Goal: Task Accomplishment & Management: Complete application form

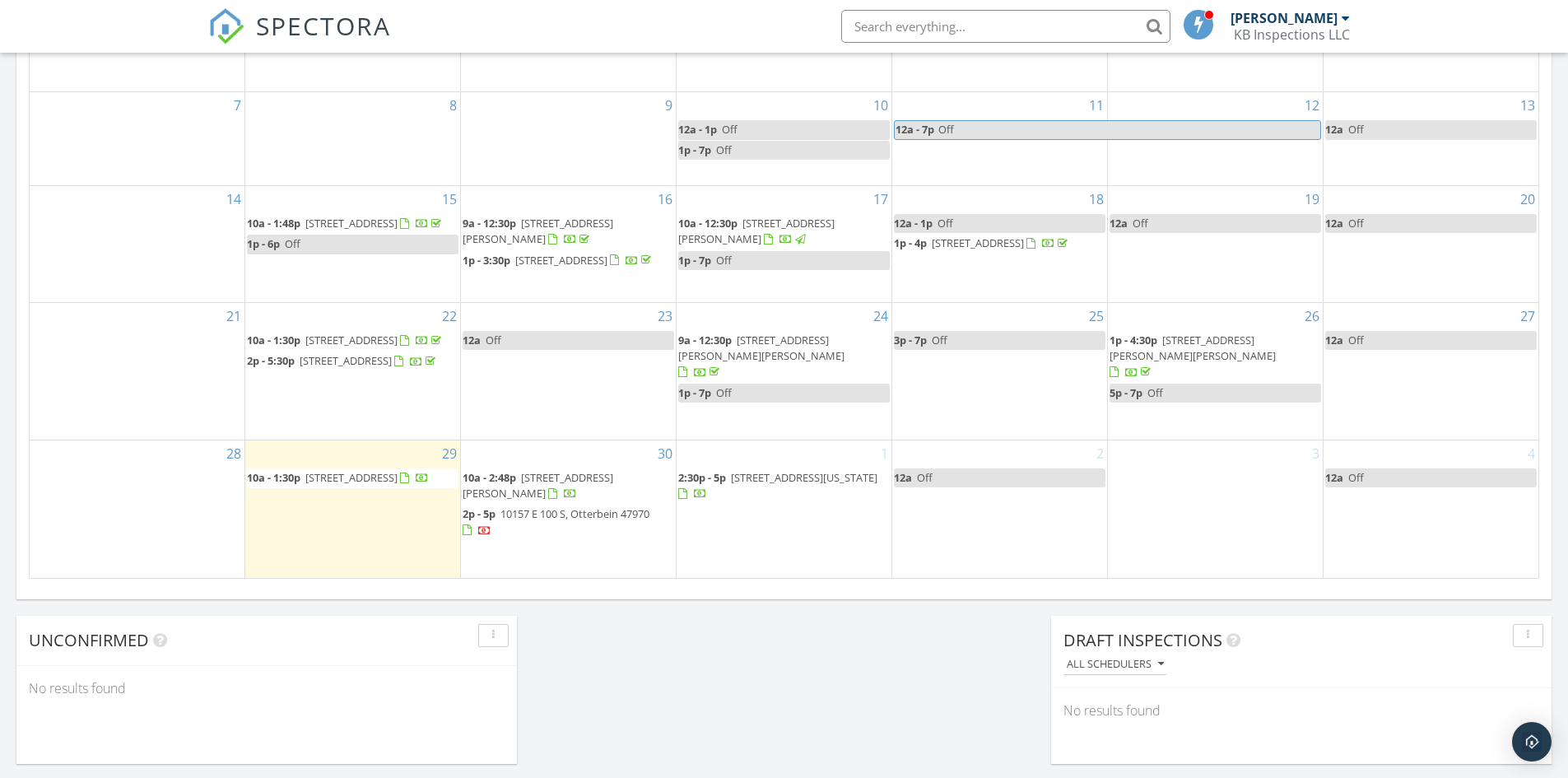
scroll to position [988, 0]
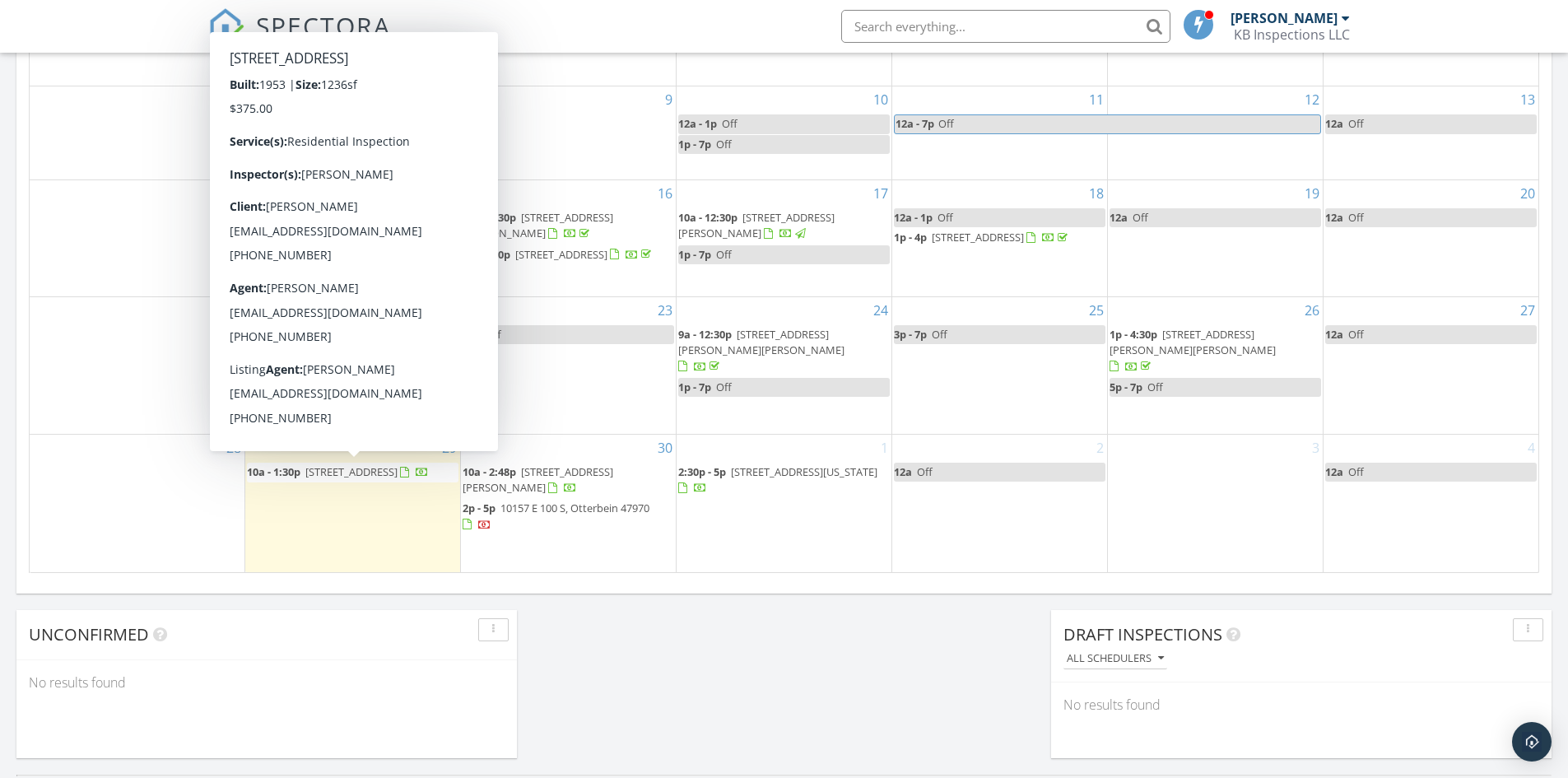
click at [318, 473] on span "[STREET_ADDRESS]" at bounding box center [351, 472] width 92 height 14
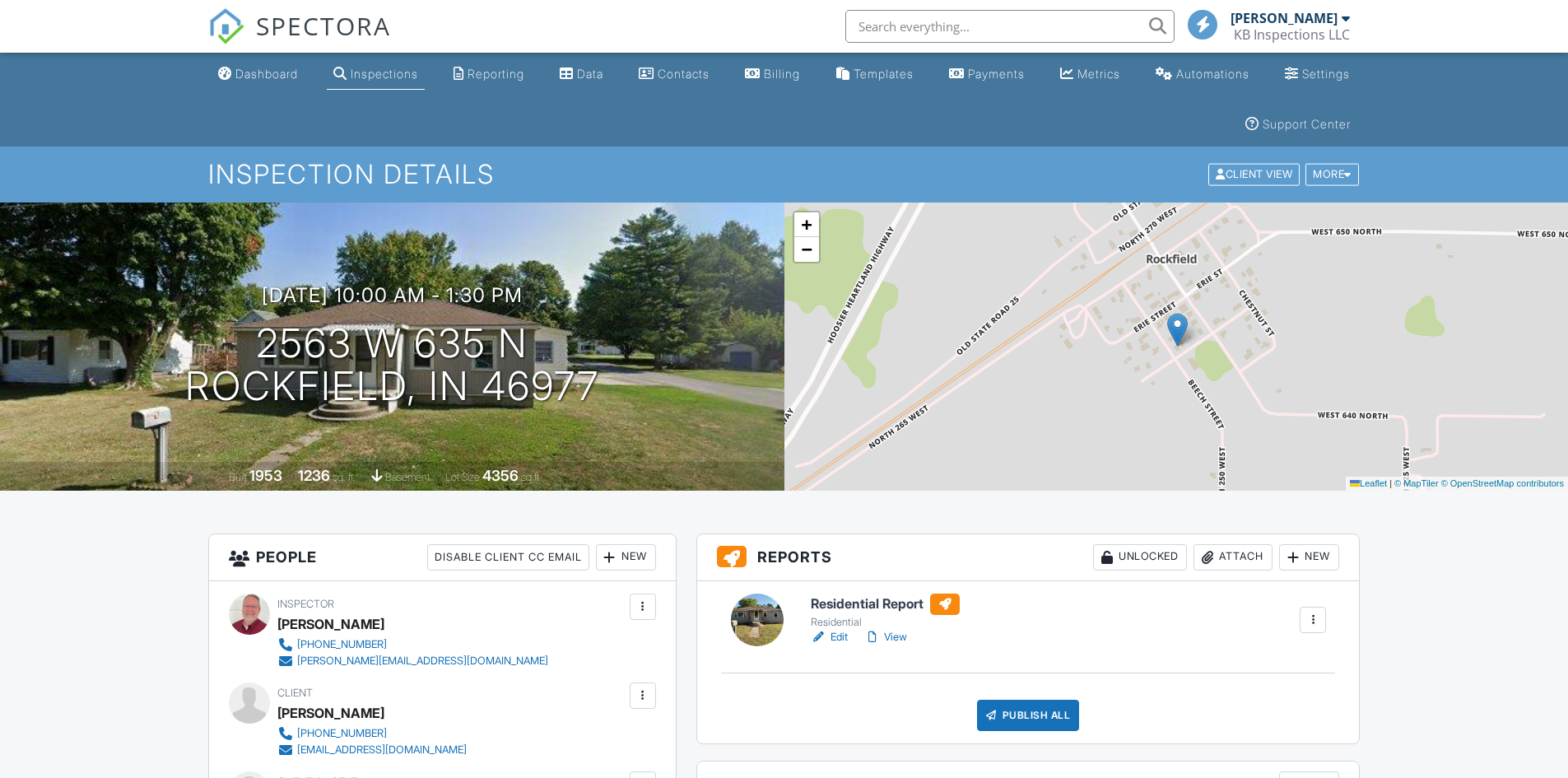
click at [898, 636] on link "View" at bounding box center [885, 637] width 42 height 16
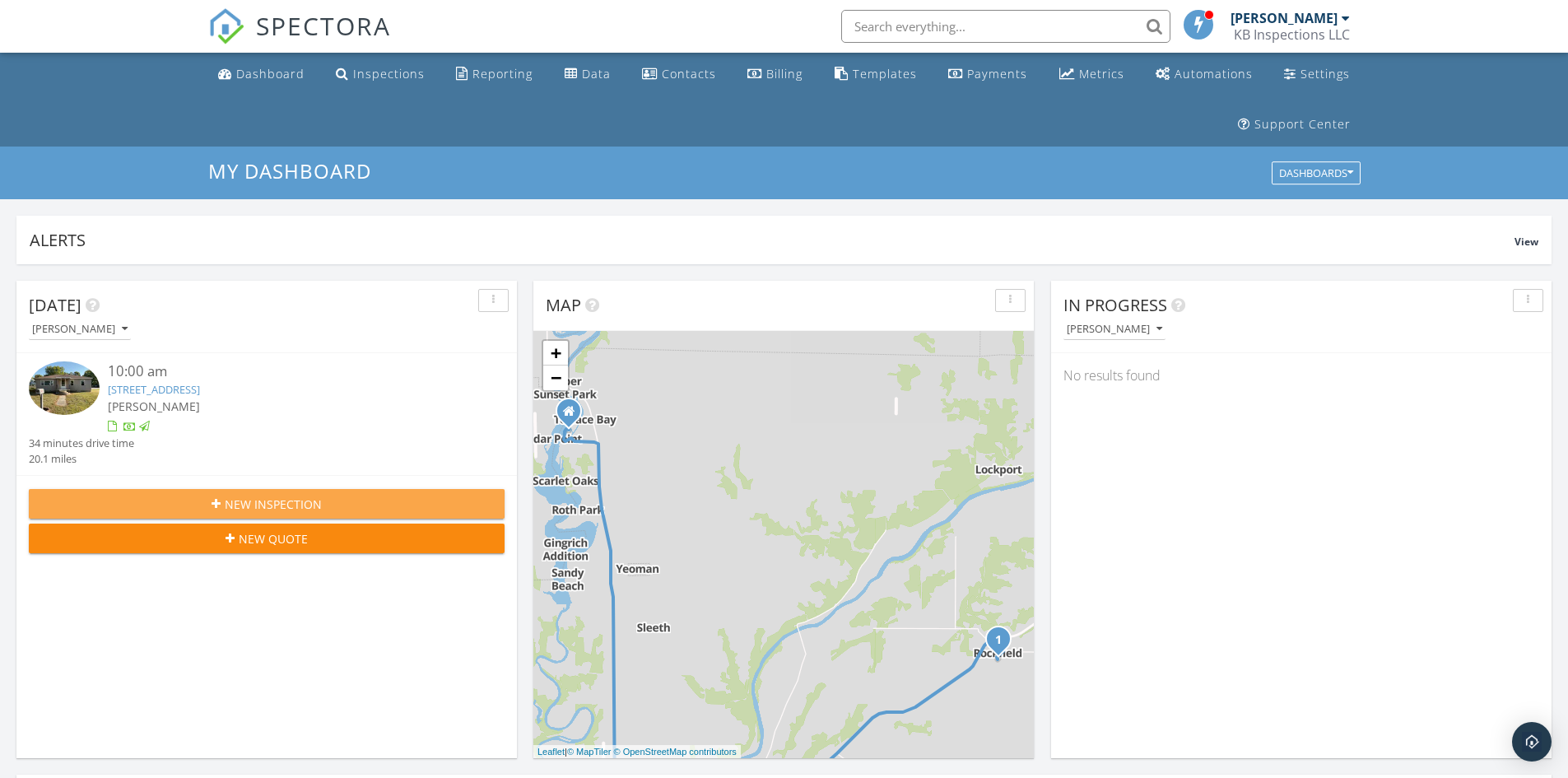
click at [247, 505] on span "New Inspection" at bounding box center [274, 503] width 98 height 17
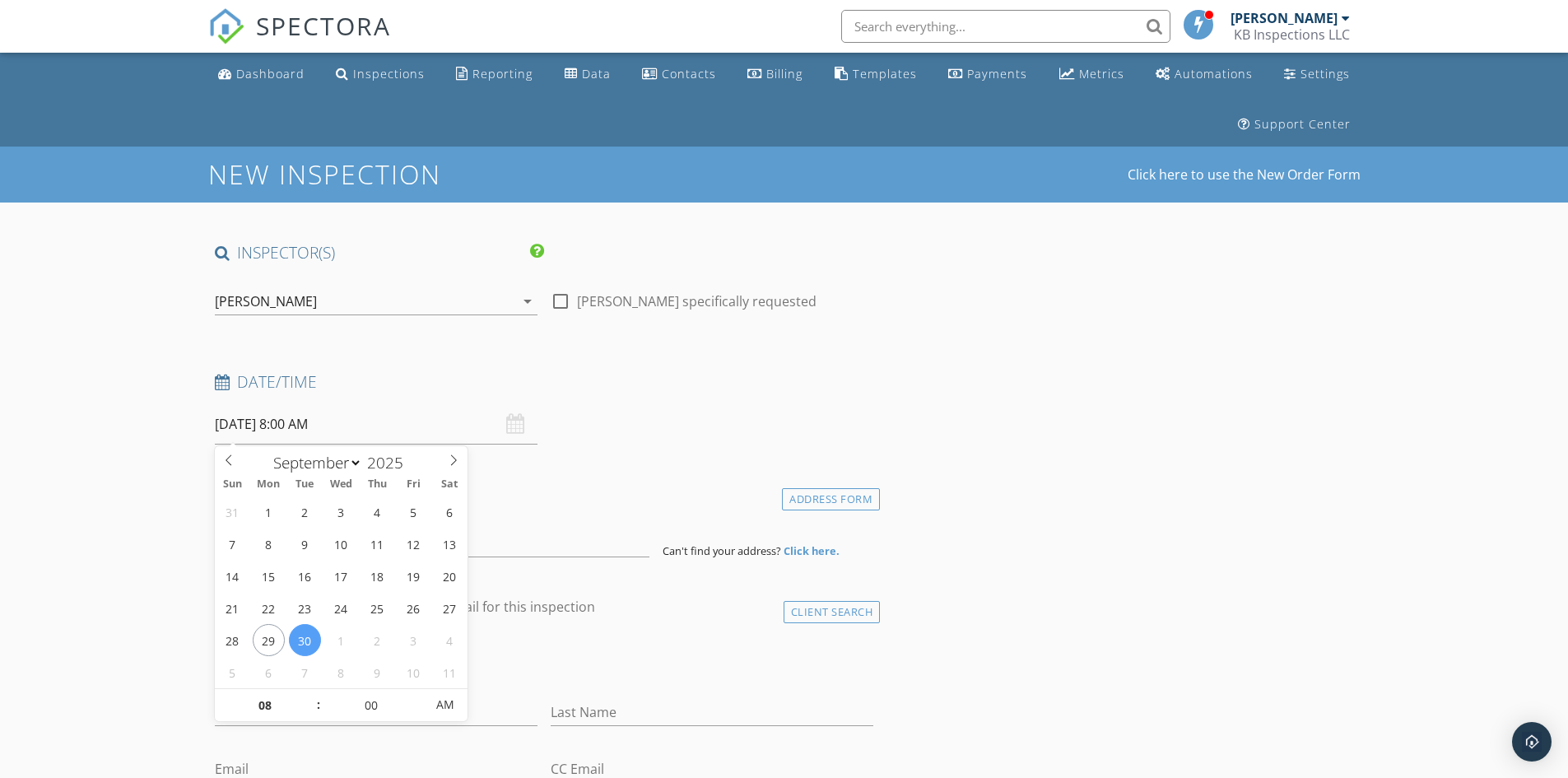
click at [369, 426] on input "09/30/2025 8:00 AM" at bounding box center [376, 424] width 322 height 41
select select "9"
type input "10/03/2025 8:00 AM"
type input "09"
type input "10/03/2025 9:00 AM"
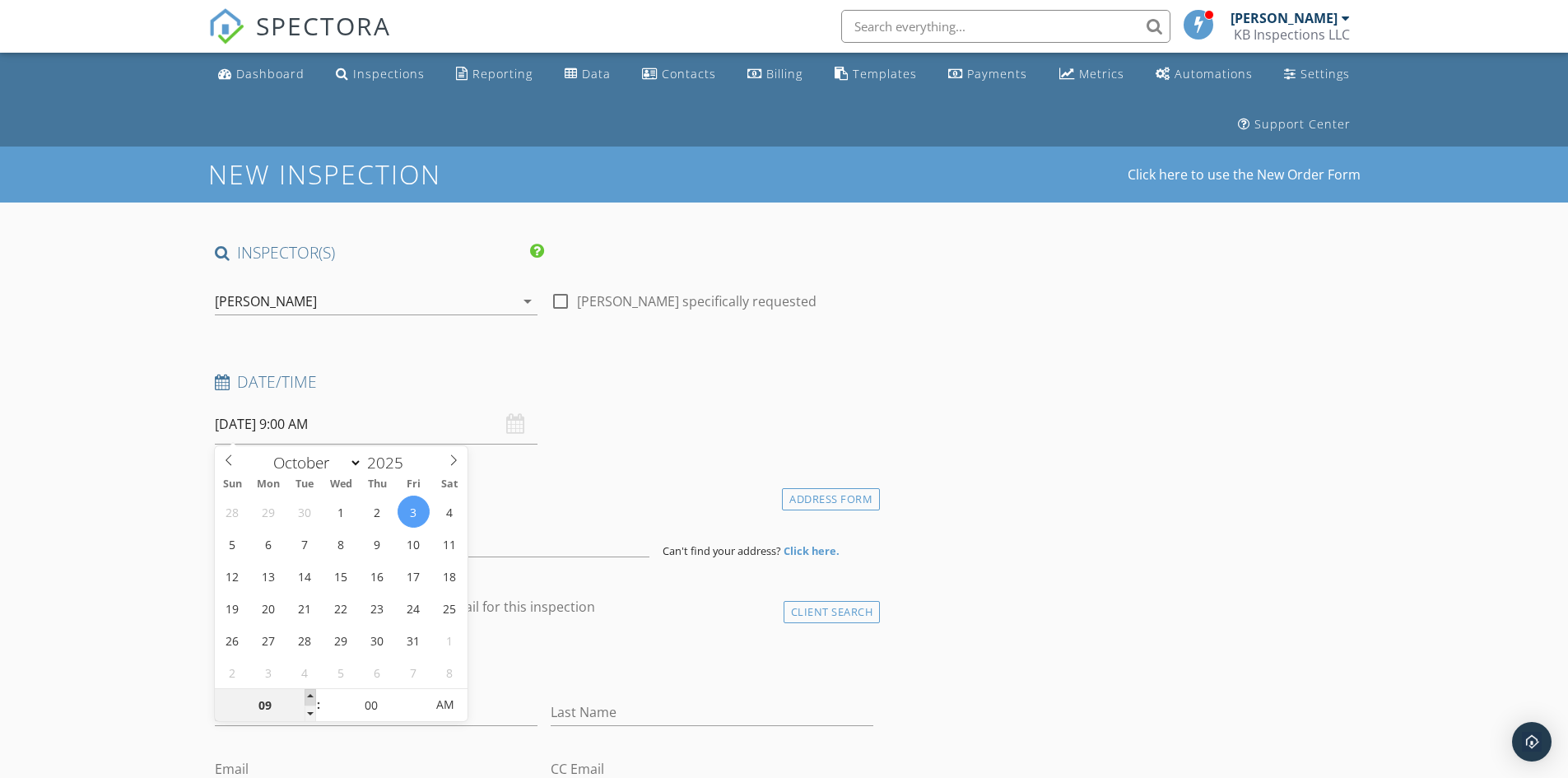
click at [312, 694] on span at bounding box center [310, 698] width 12 height 16
type input "10"
type input "10/03/2025 10:00 AM"
click at [312, 694] on span at bounding box center [310, 698] width 12 height 16
type input "11"
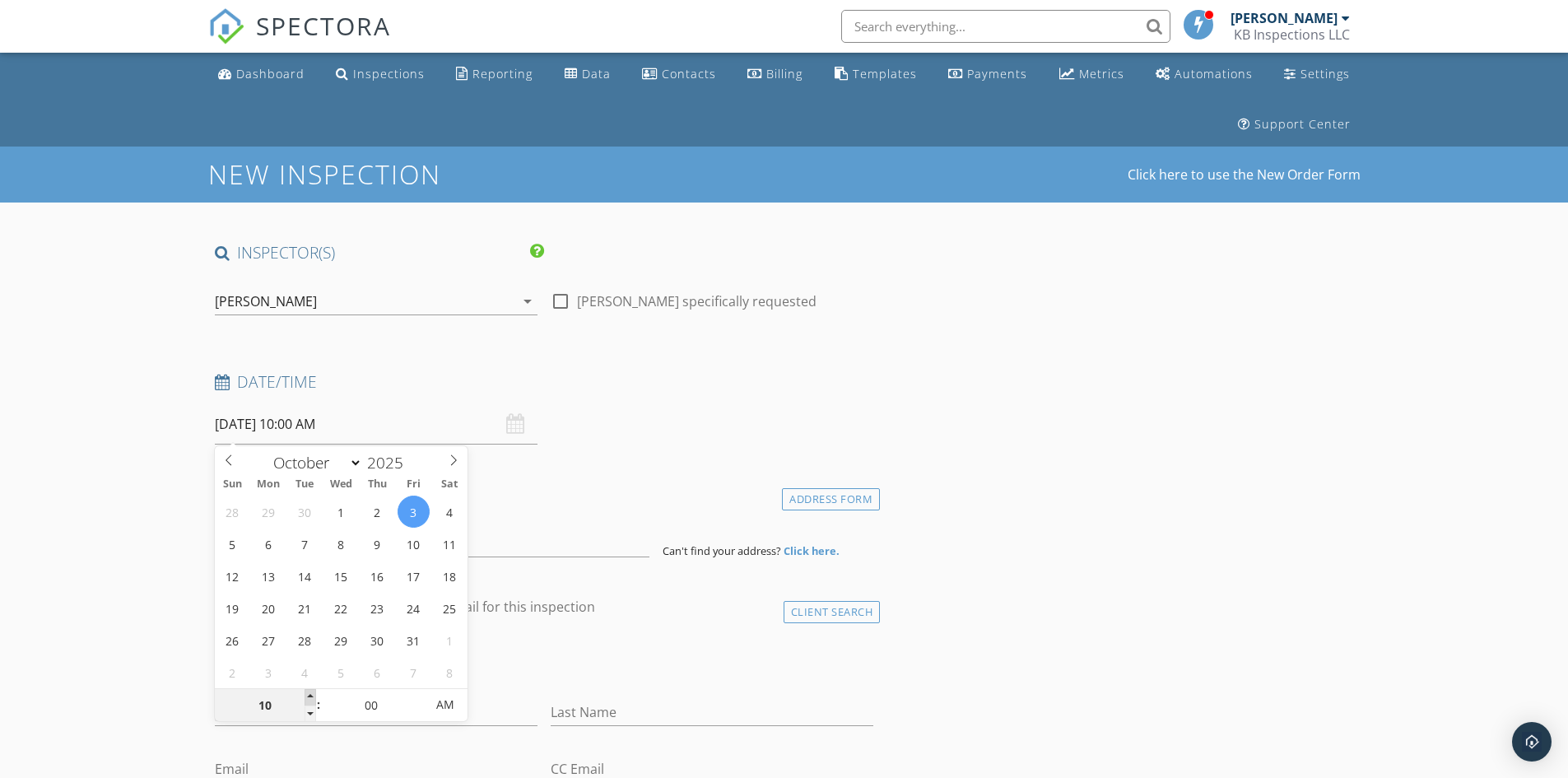
type input "10/03/2025 11:00 AM"
click at [312, 694] on span at bounding box center [310, 698] width 12 height 16
type input "12"
type input "10/03/2025 12:00 PM"
click at [312, 694] on span at bounding box center [310, 698] width 12 height 16
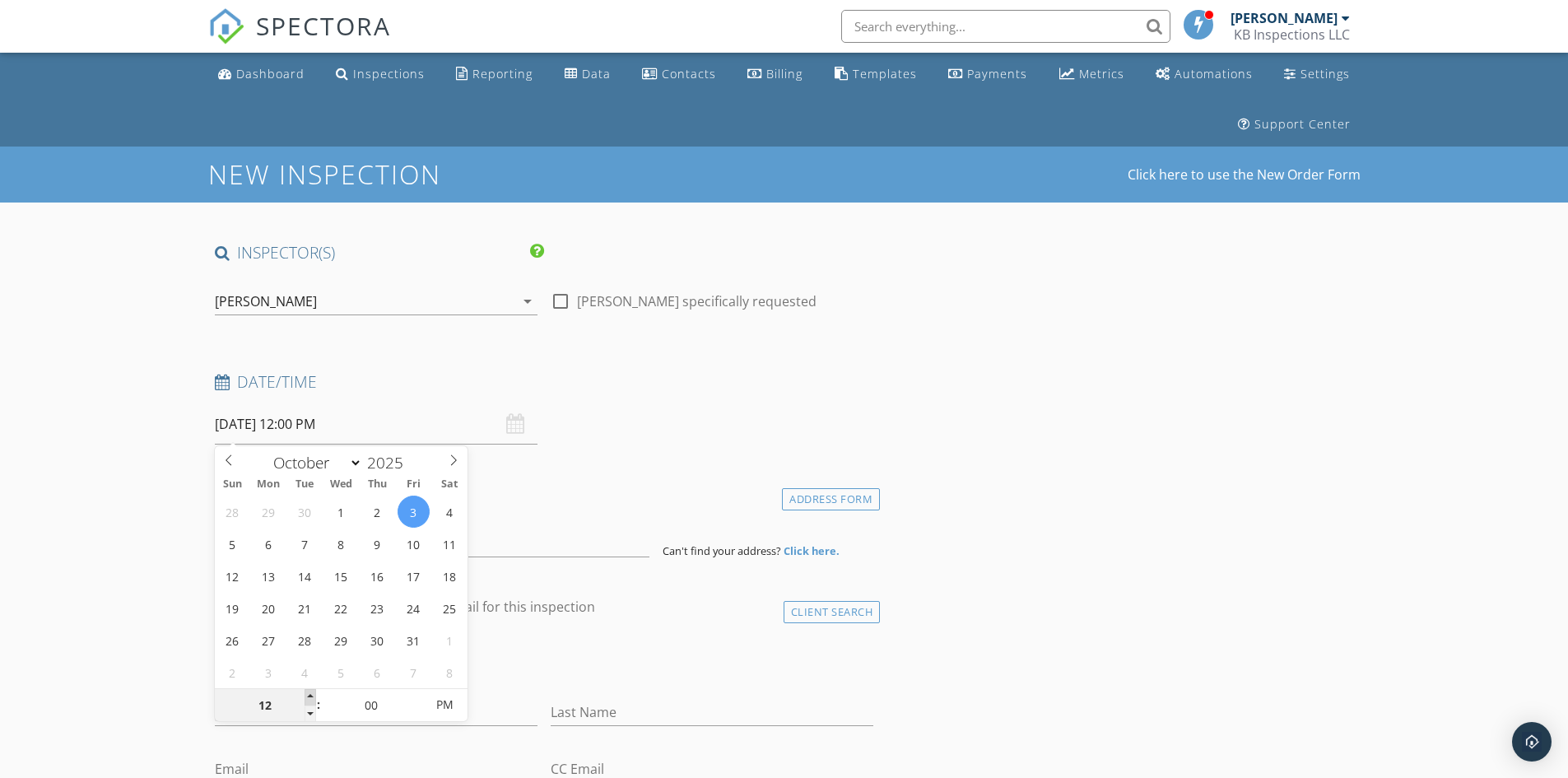
type input "01"
type input "10/03/2025 1:00 PM"
click at [312, 694] on span at bounding box center [310, 698] width 12 height 16
type input "02"
type input "10/03/2025 2:00 PM"
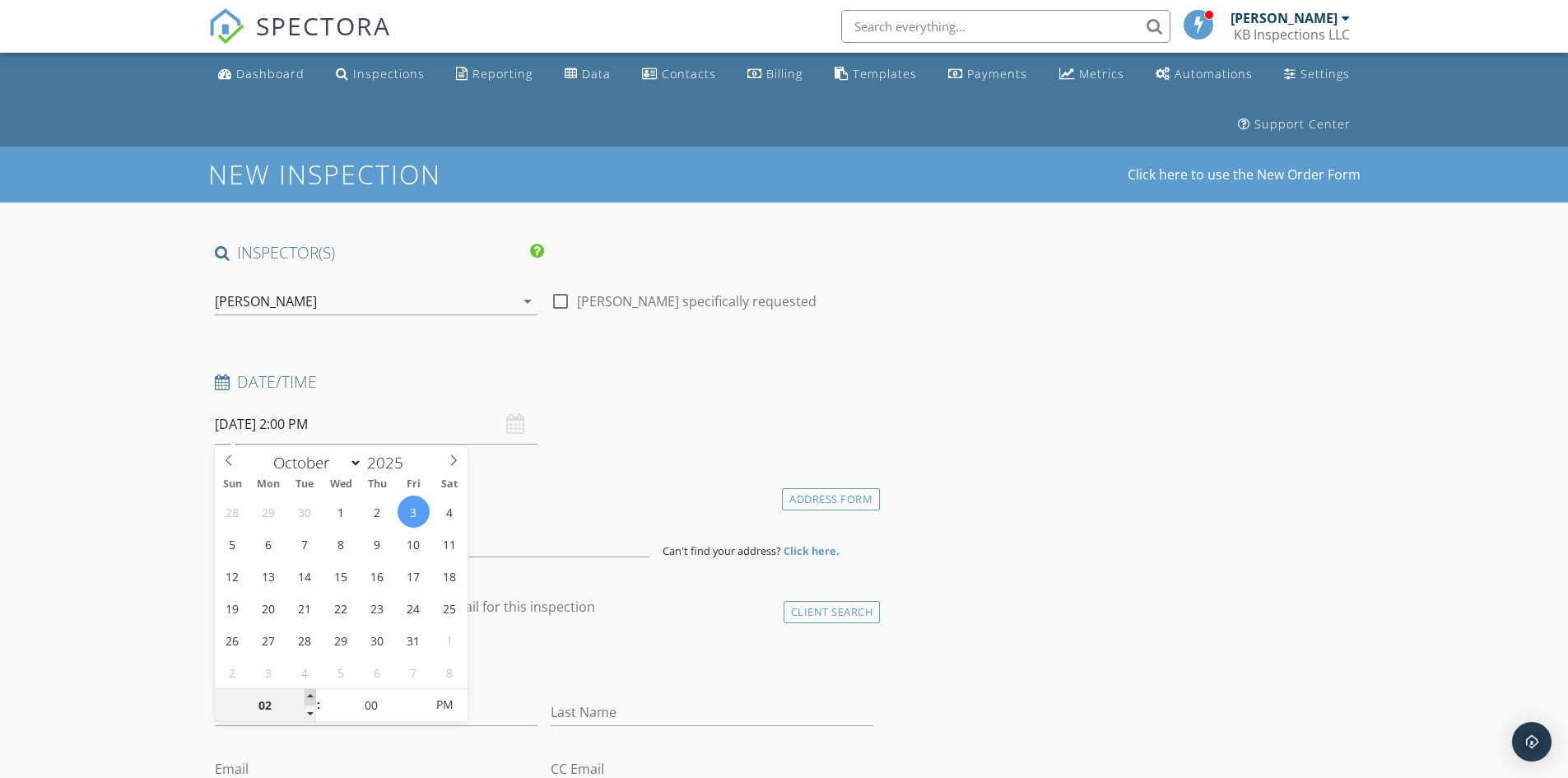
click at [312, 694] on span at bounding box center [310, 698] width 12 height 16
type input "03"
type input "[DATE] 3:00 PM"
click at [312, 694] on span at bounding box center [310, 698] width 12 height 16
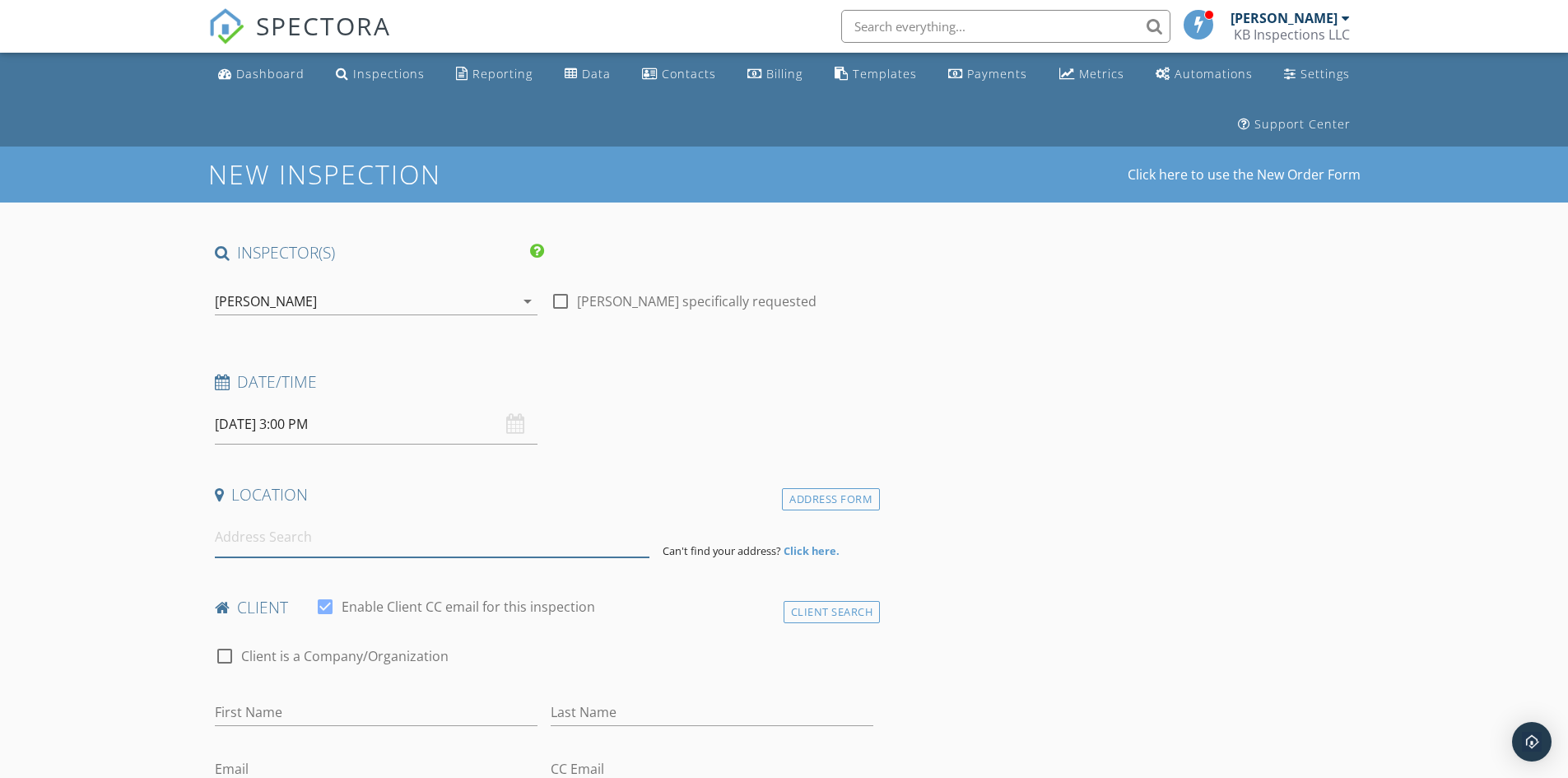
click at [274, 541] on input at bounding box center [432, 537] width 434 height 41
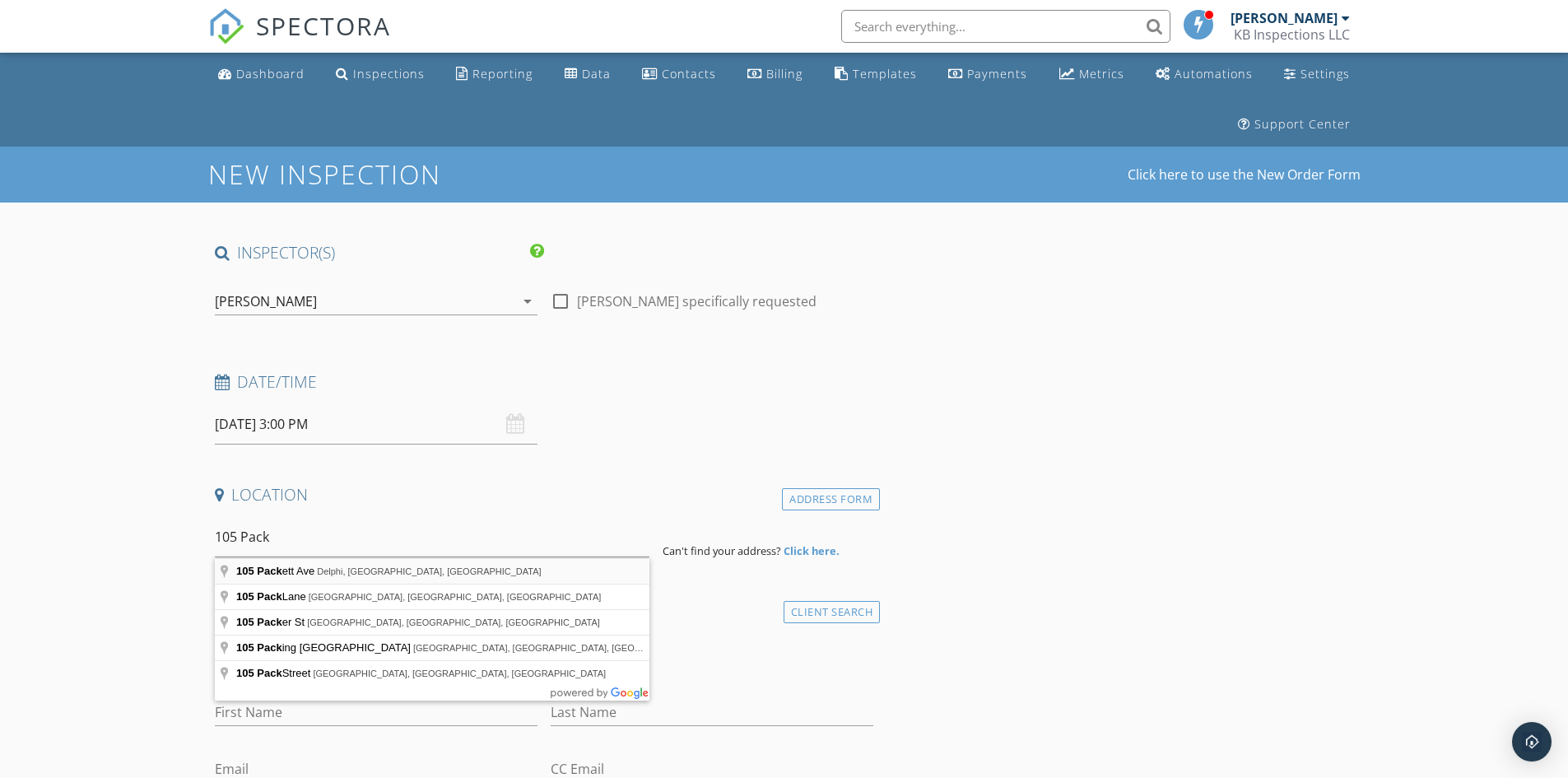
type input "105 Packett Ave, Delphi, IN, USA"
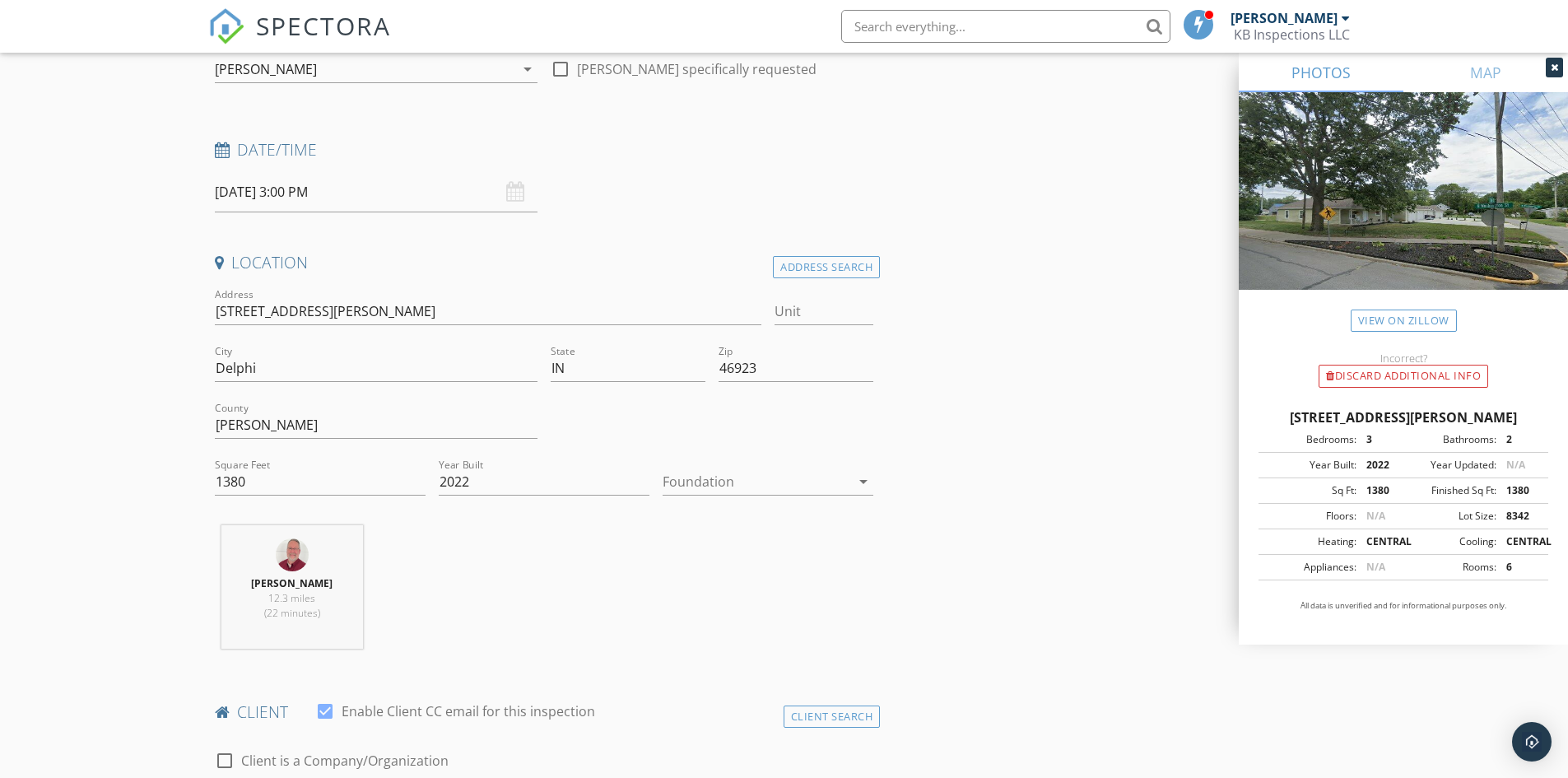
scroll to position [247, 0]
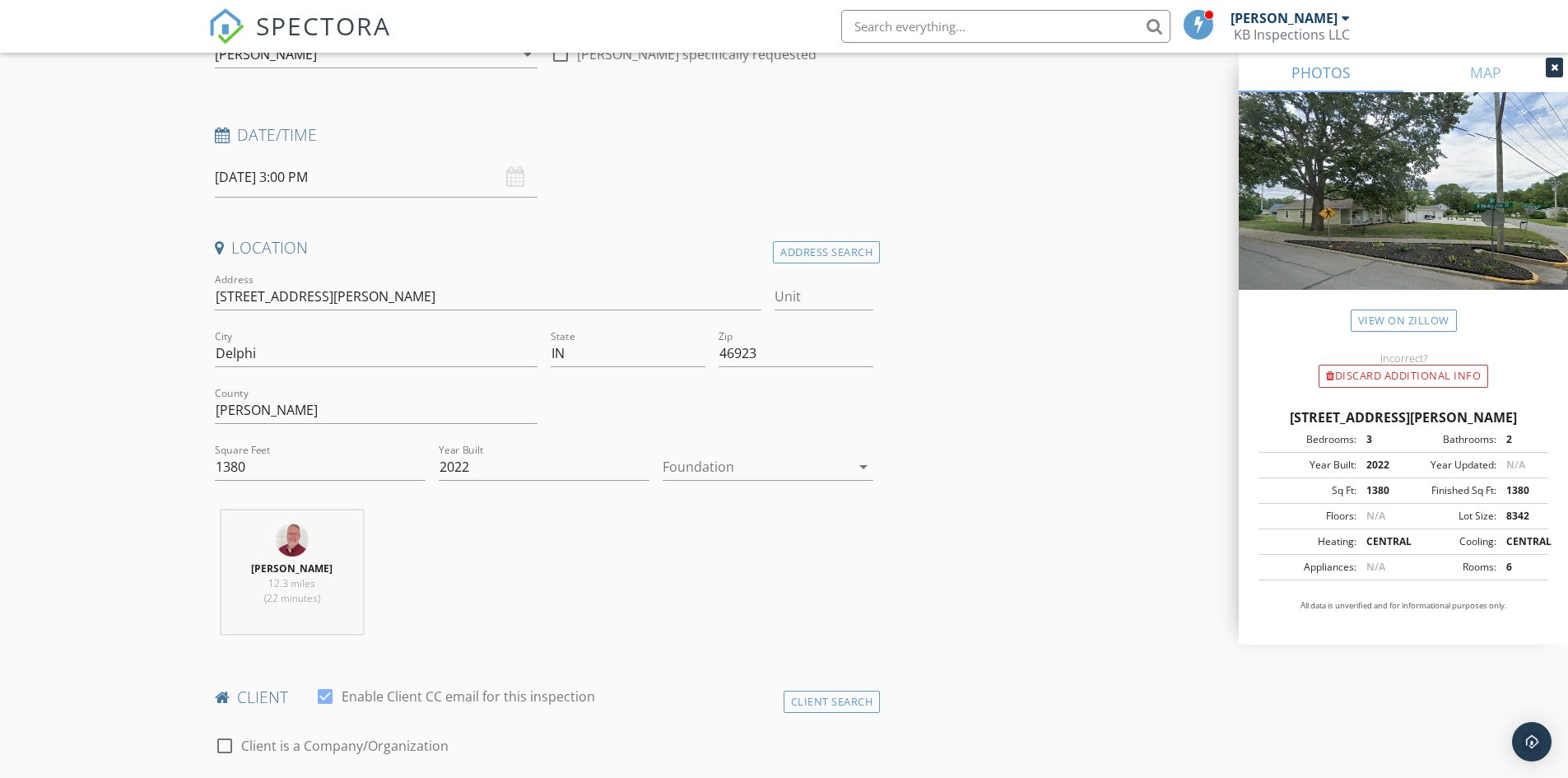
click at [862, 467] on icon "arrow_drop_down" at bounding box center [863, 467] width 20 height 20
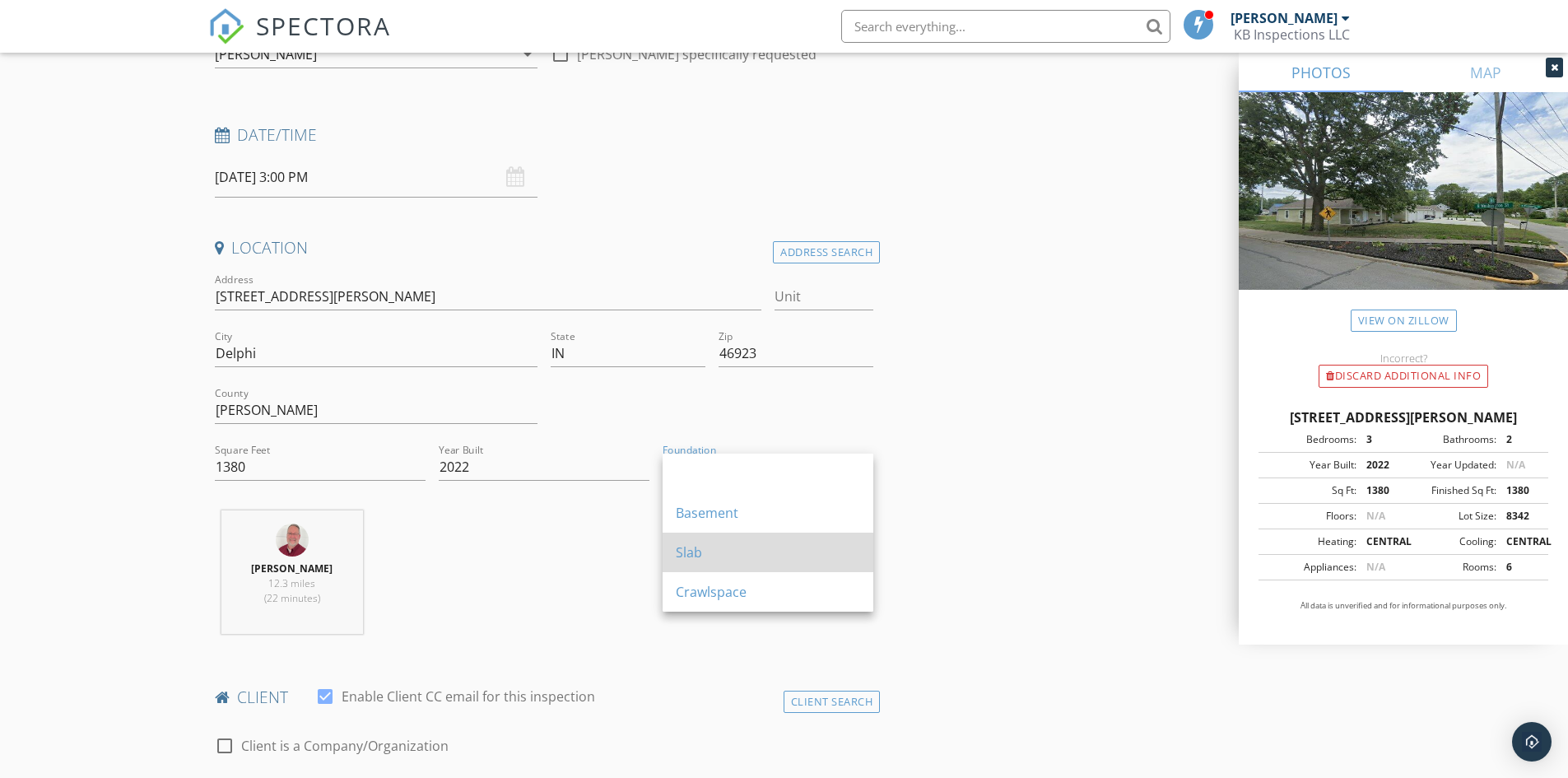
click at [696, 555] on div "Slab" at bounding box center [768, 552] width 184 height 20
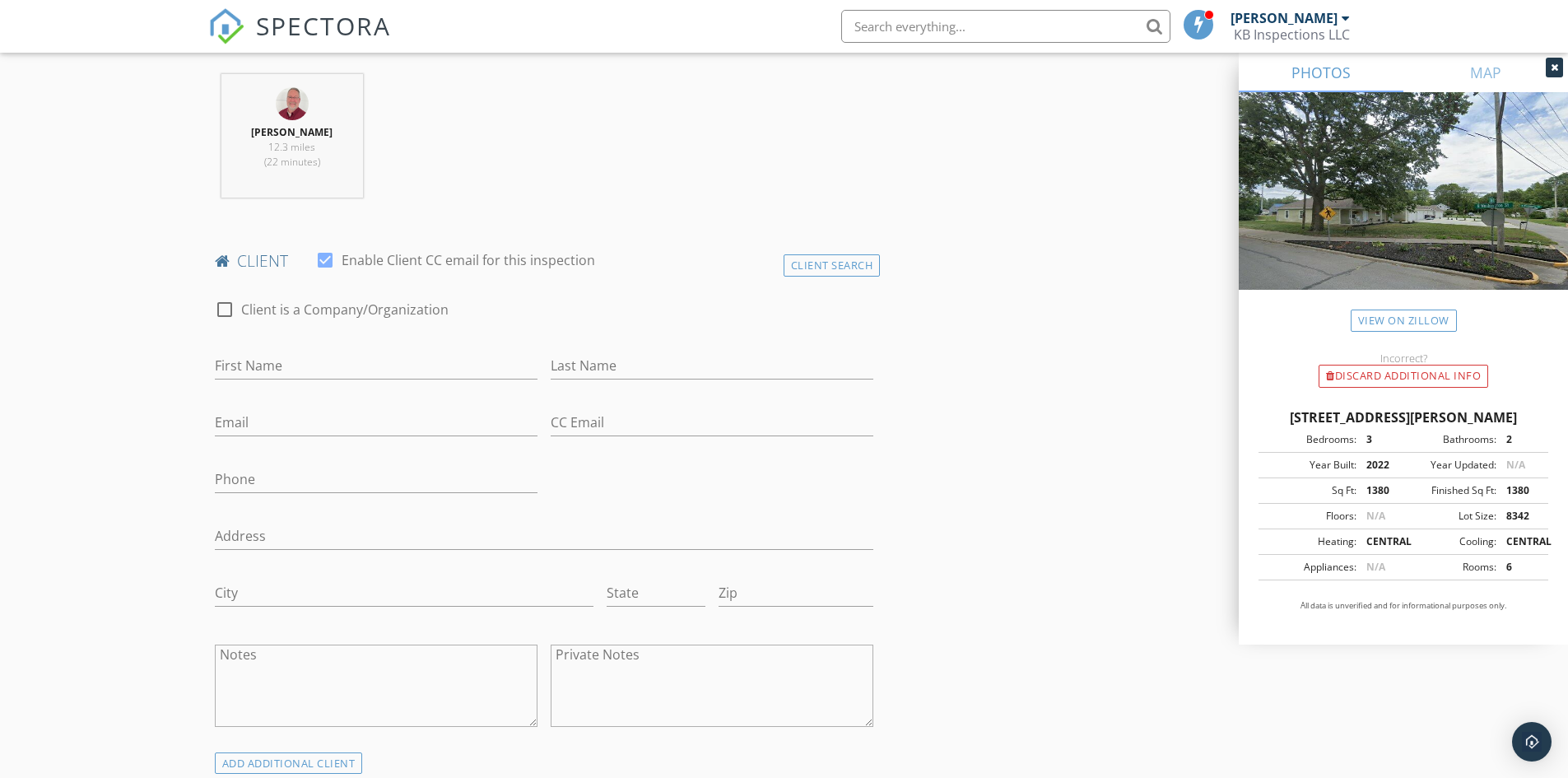
scroll to position [741, 0]
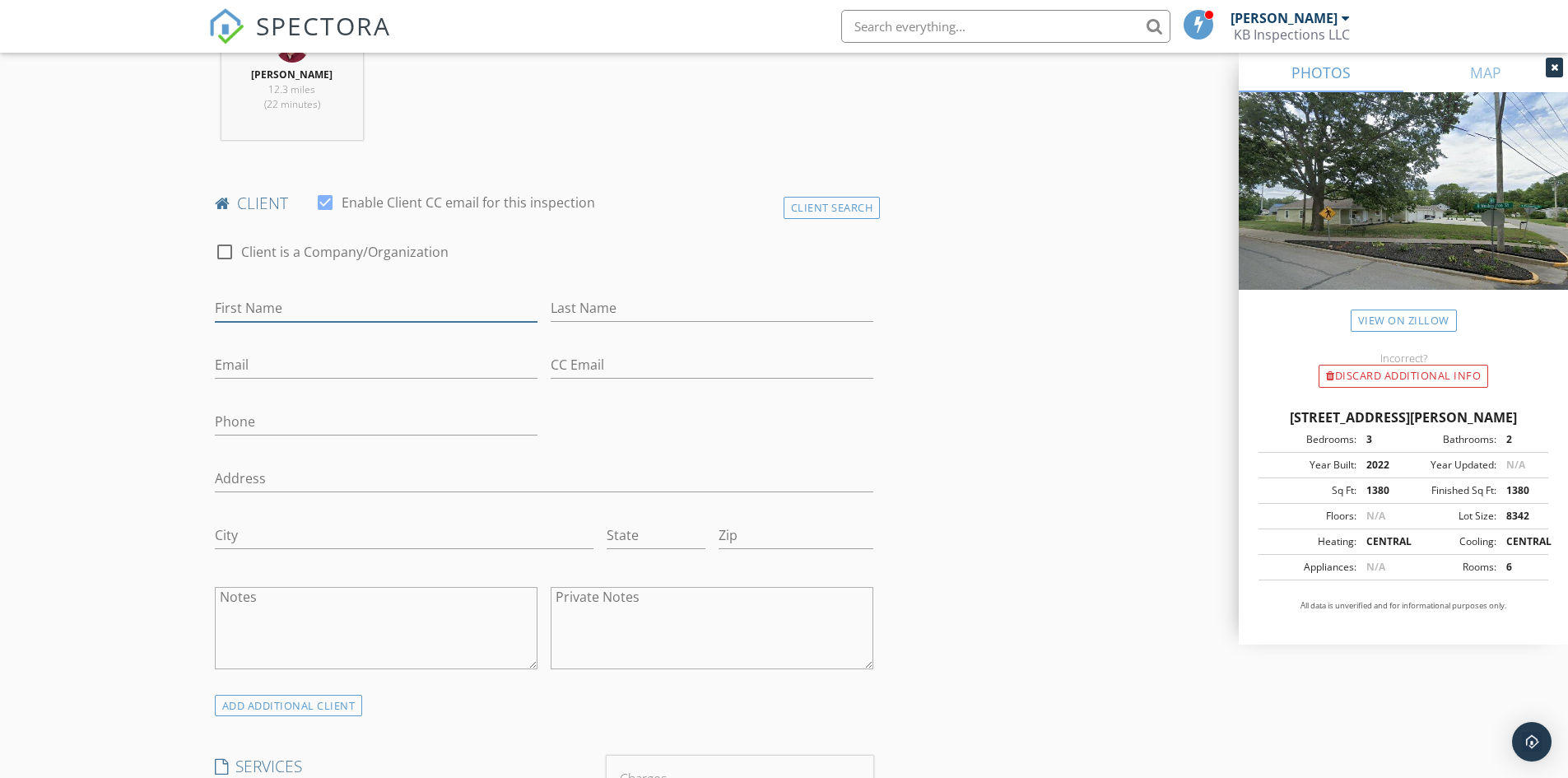
click at [254, 309] on input "First Name" at bounding box center [376, 308] width 322 height 27
type input "Brayton"
type input "Slifer"
type input "sliferb23@gmail.com"
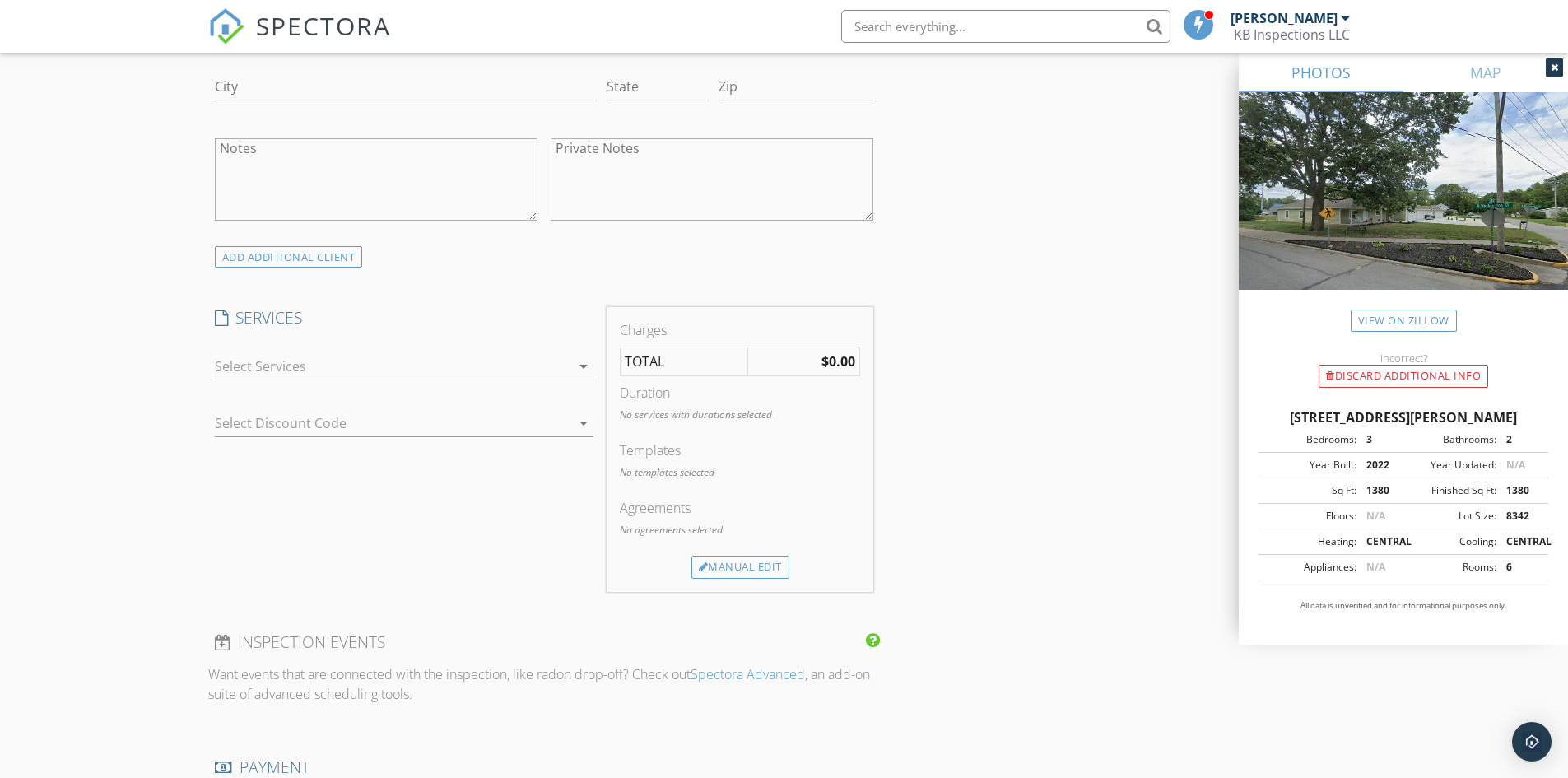
scroll to position [1235, 0]
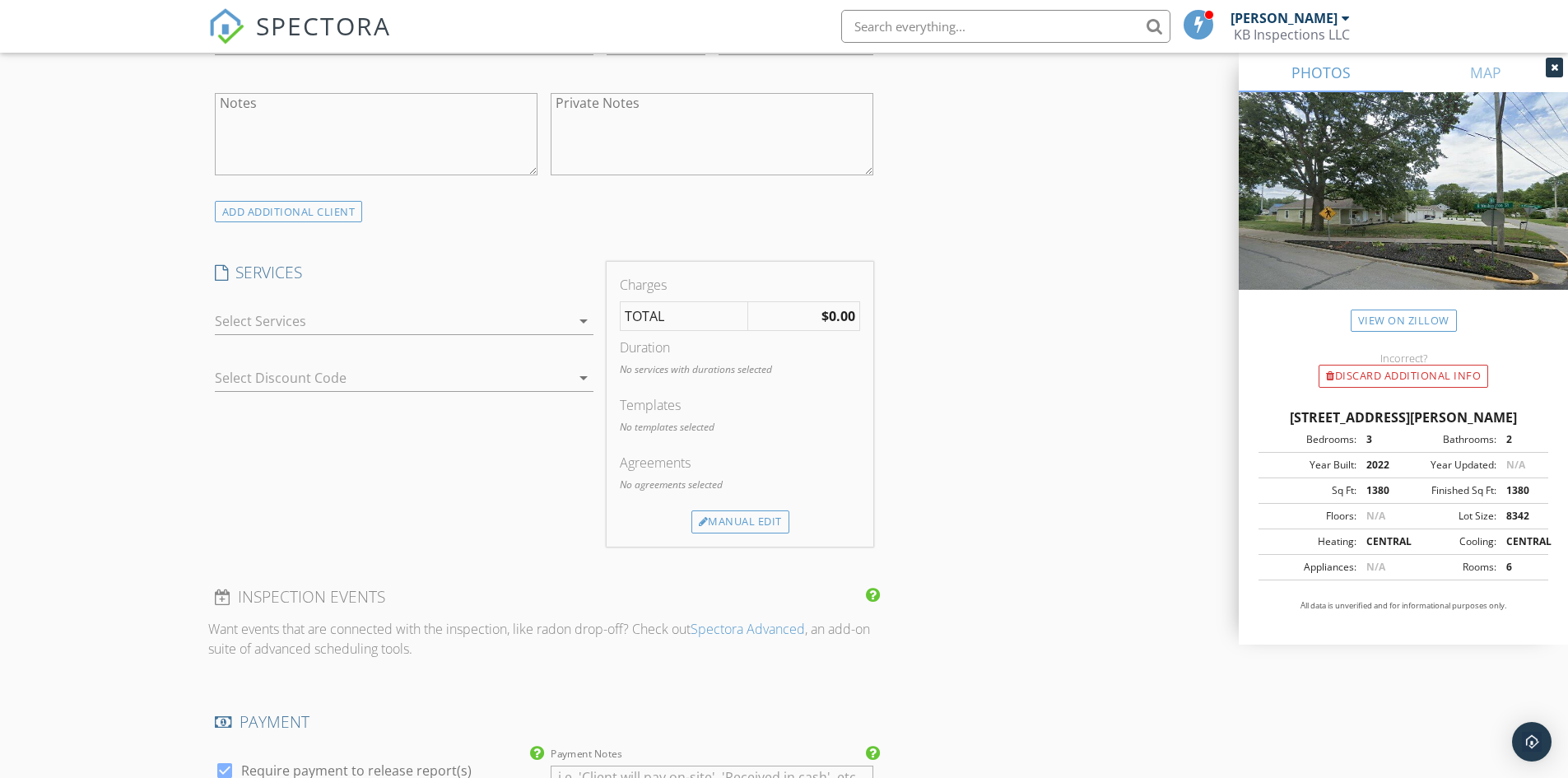
type input "765-202-1000"
click at [585, 323] on icon "arrow_drop_down" at bounding box center [583, 321] width 20 height 20
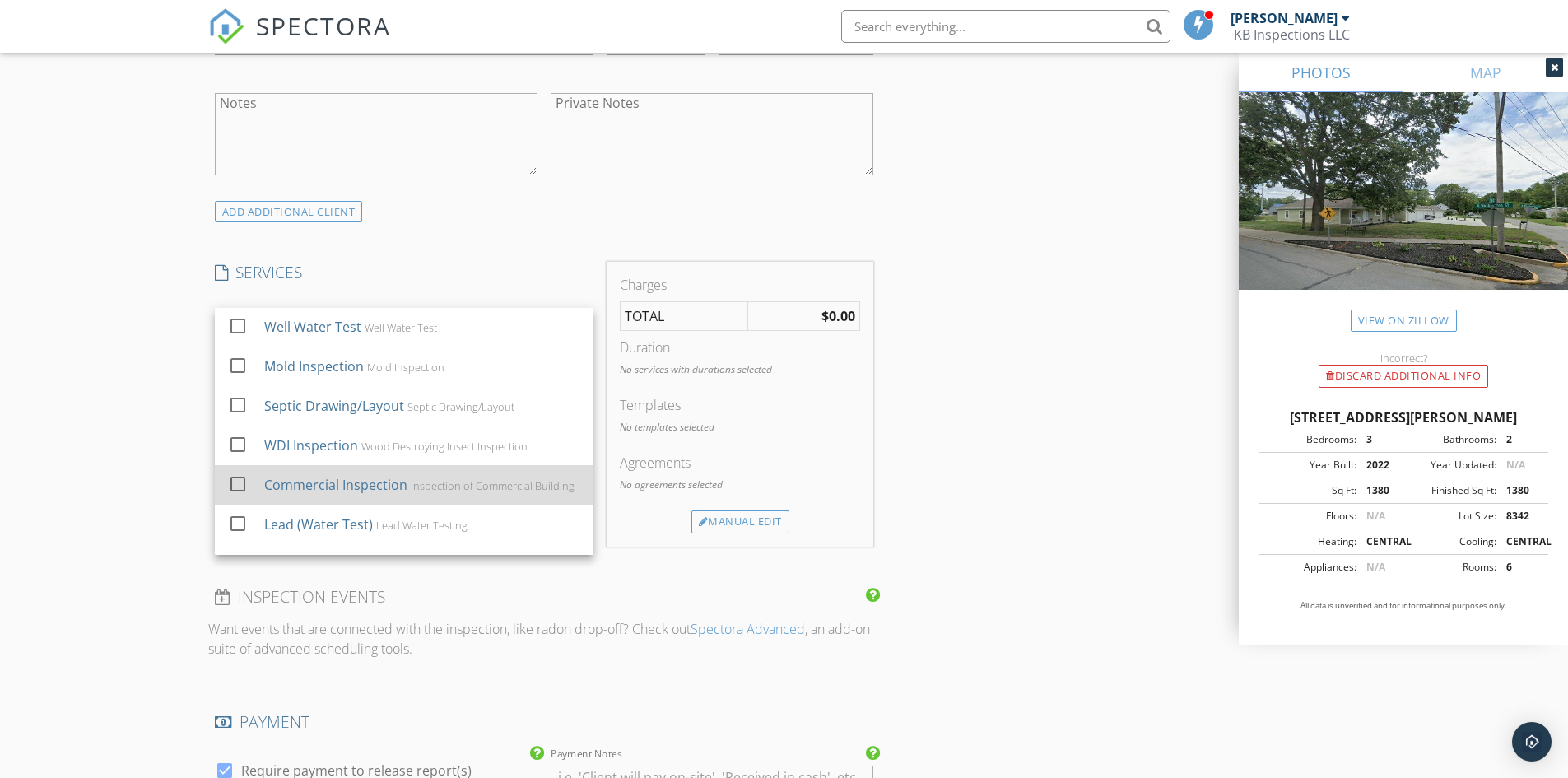
scroll to position [398, 0]
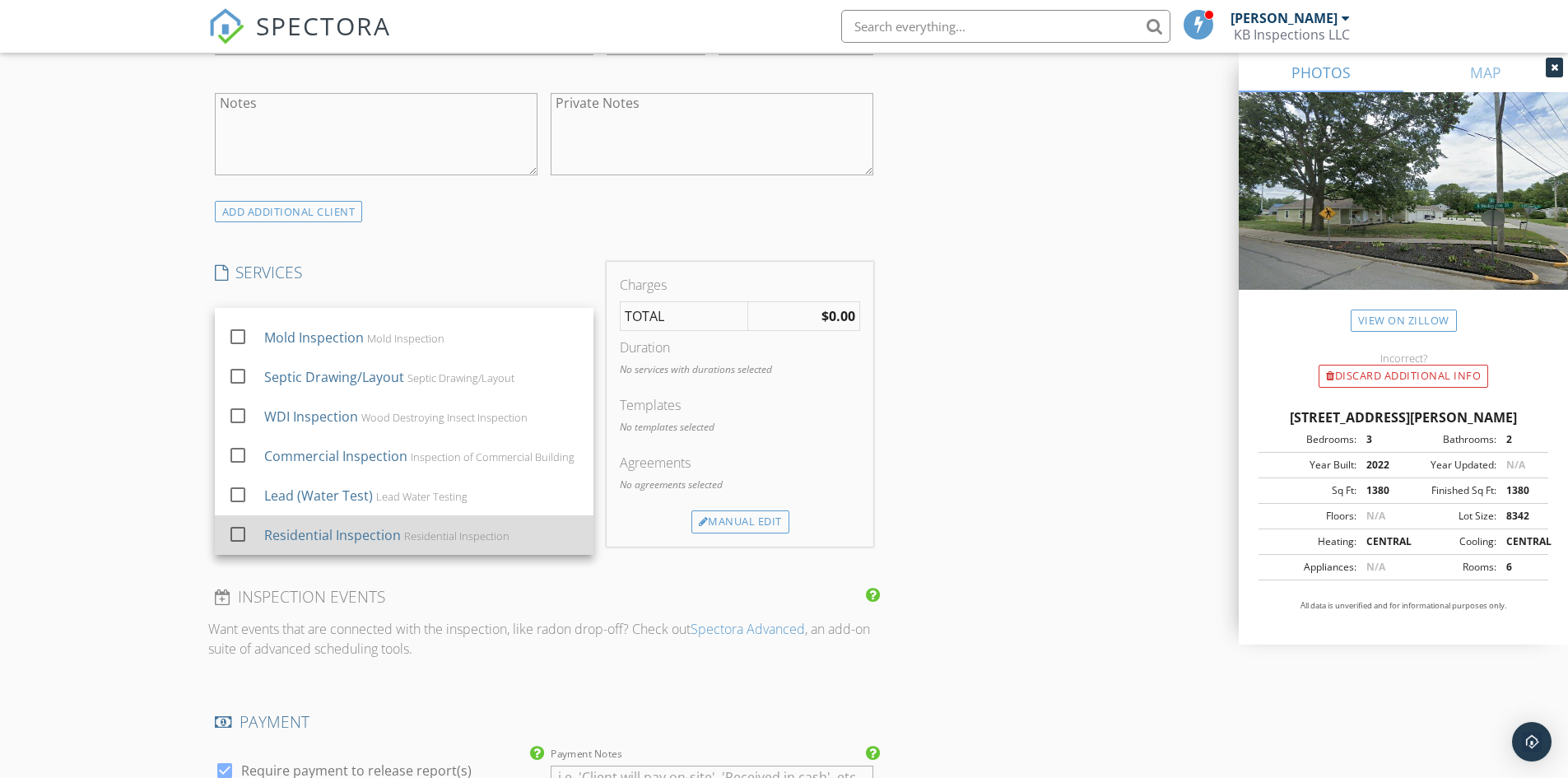
click at [226, 533] on div at bounding box center [238, 534] width 28 height 28
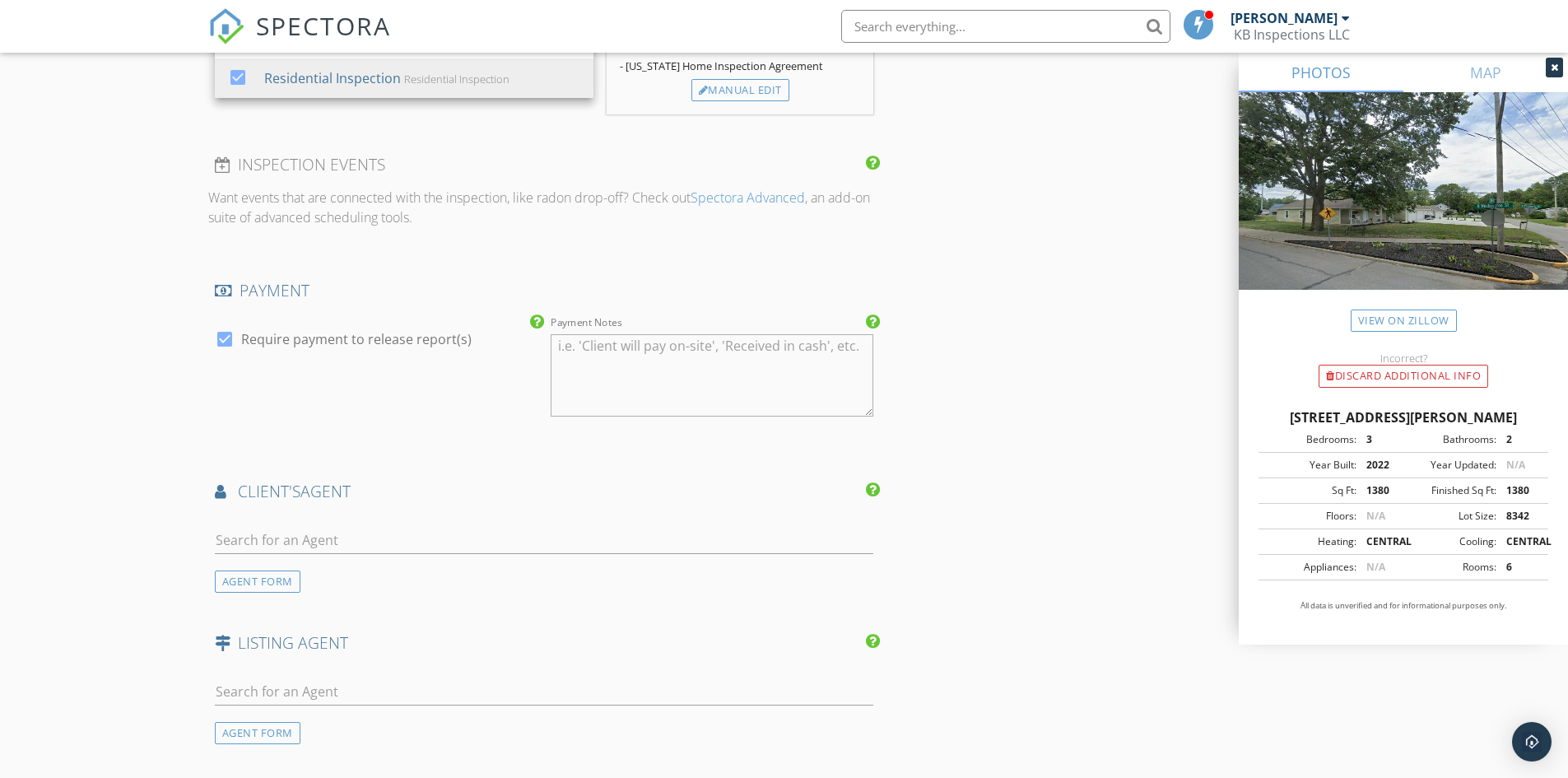
scroll to position [1729, 0]
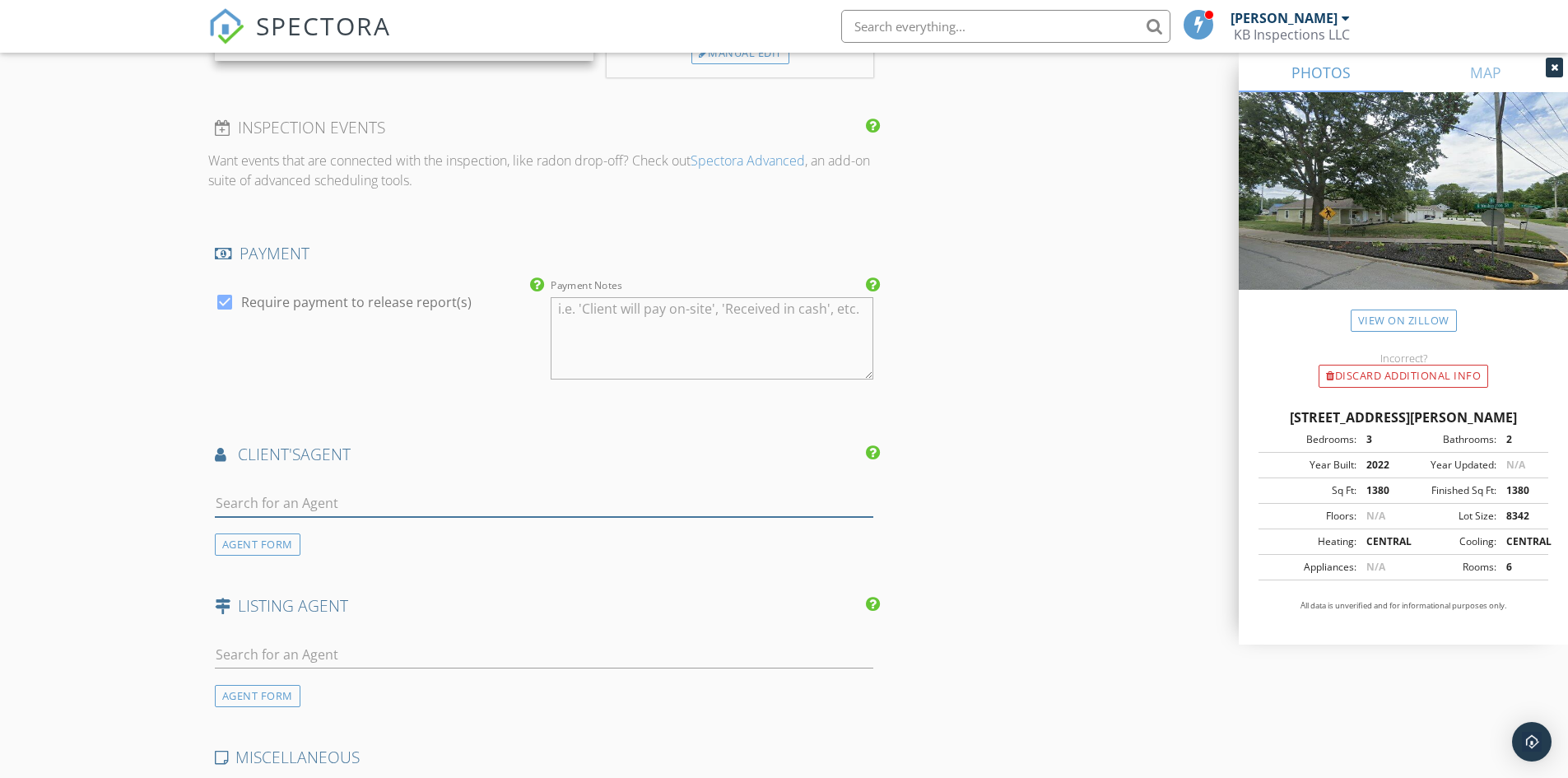
click at [280, 502] on input "text" at bounding box center [545, 503] width 659 height 27
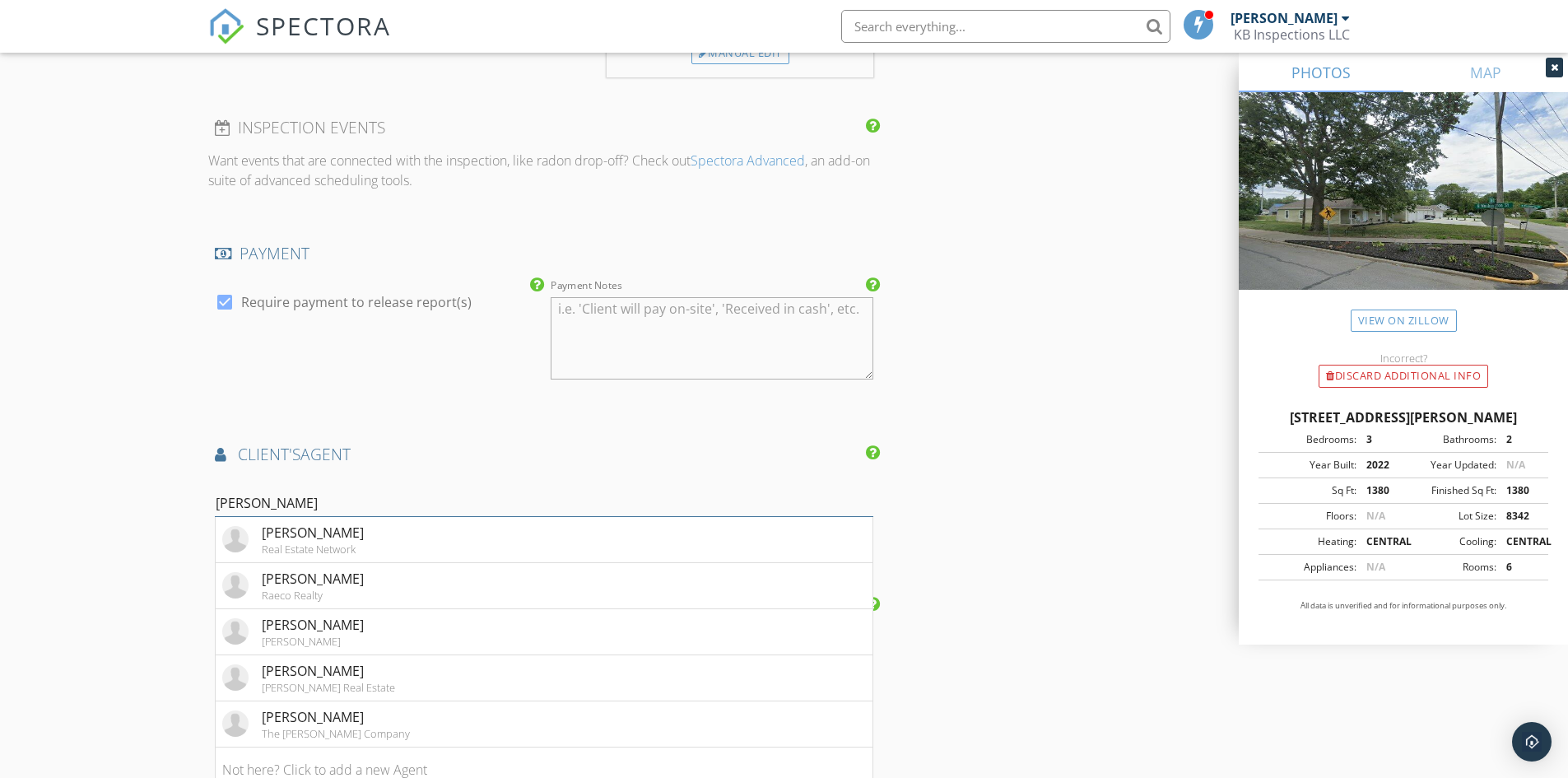
type input "Chris"
click at [601, 448] on h4 "client's AGENT" at bounding box center [545, 455] width 659 height 22
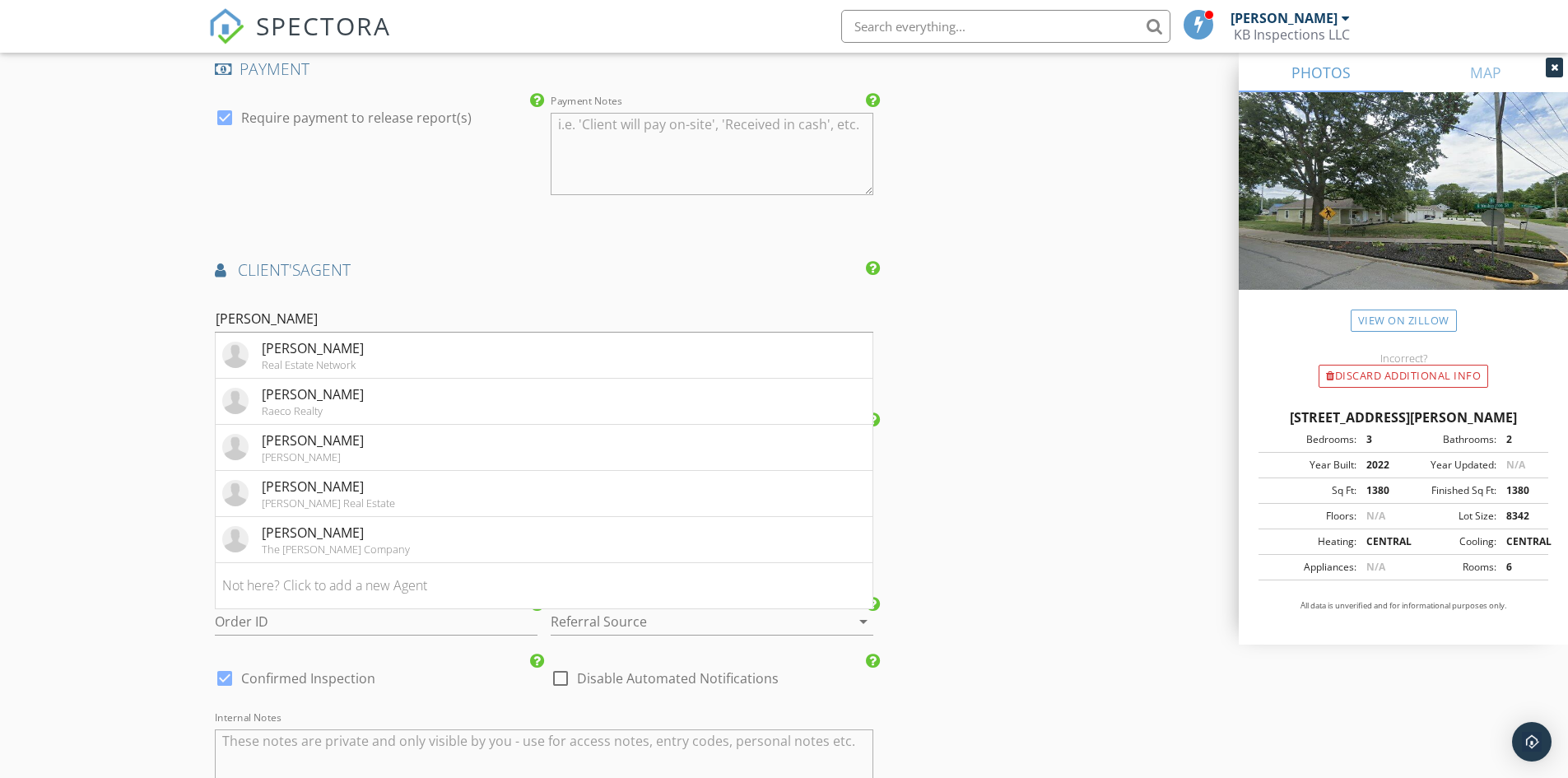
scroll to position [2141, 0]
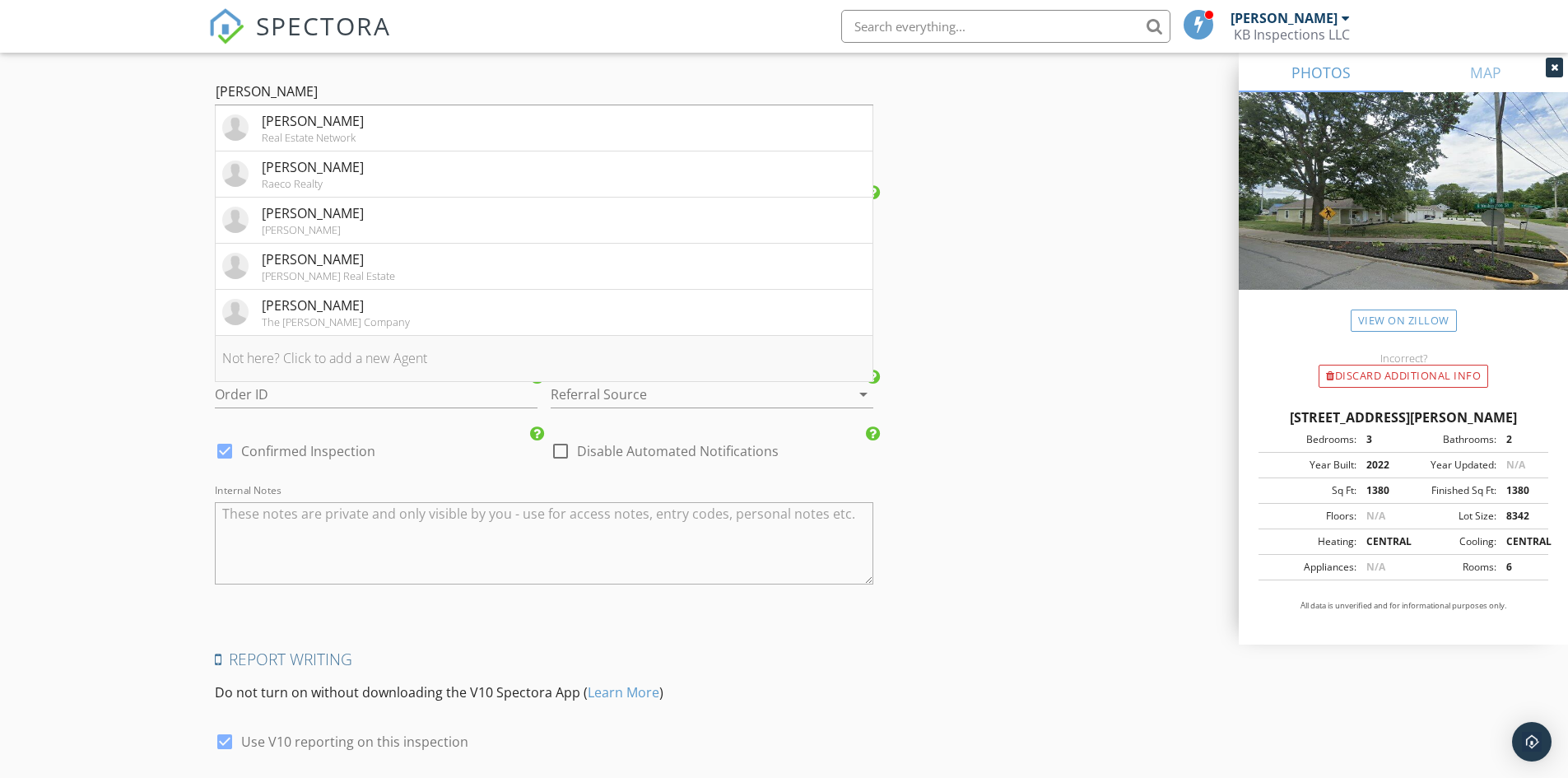
click at [257, 361] on li "Not here? Click to add a new Agent" at bounding box center [545, 359] width 658 height 46
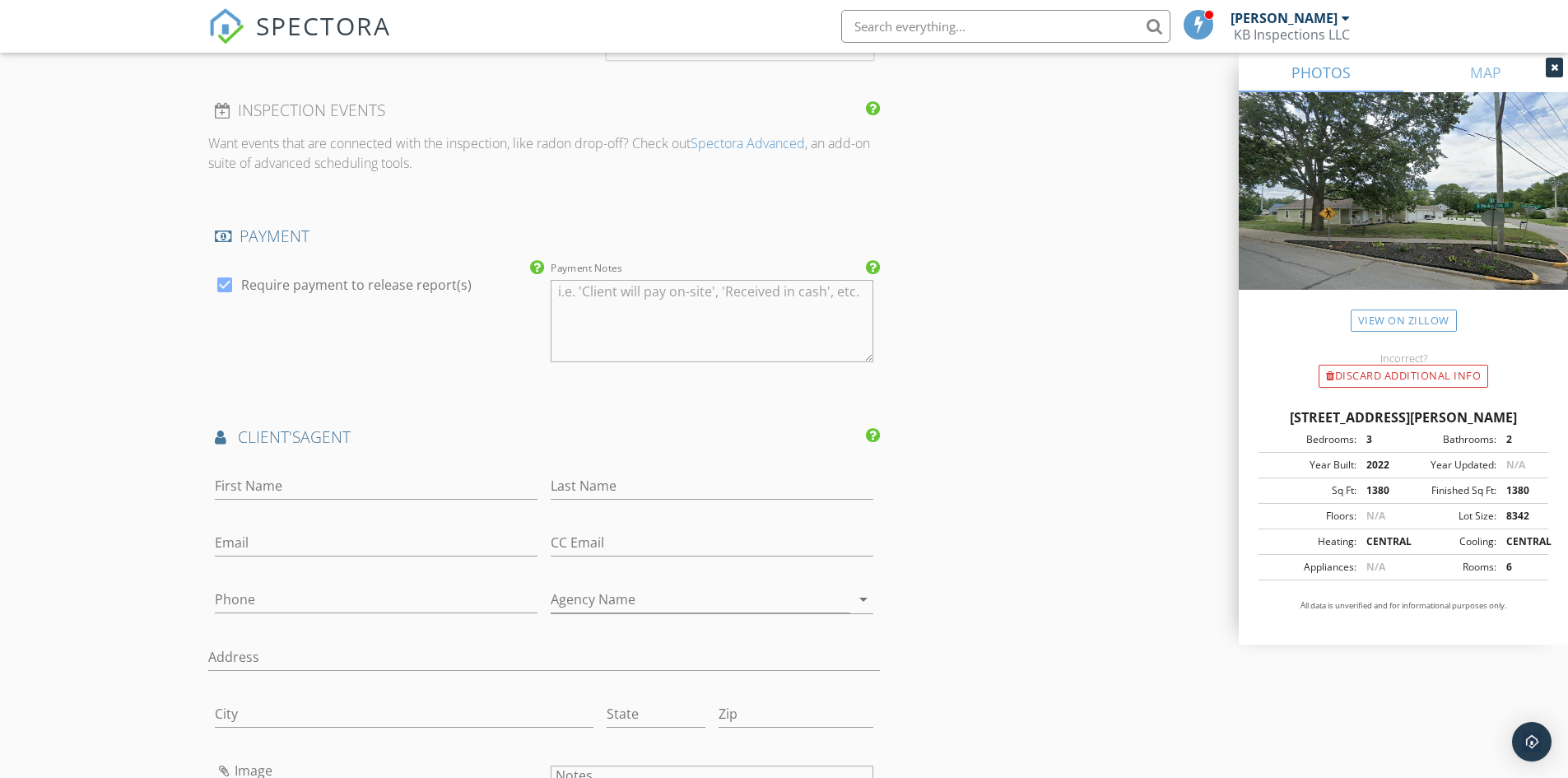
scroll to position [1729, 0]
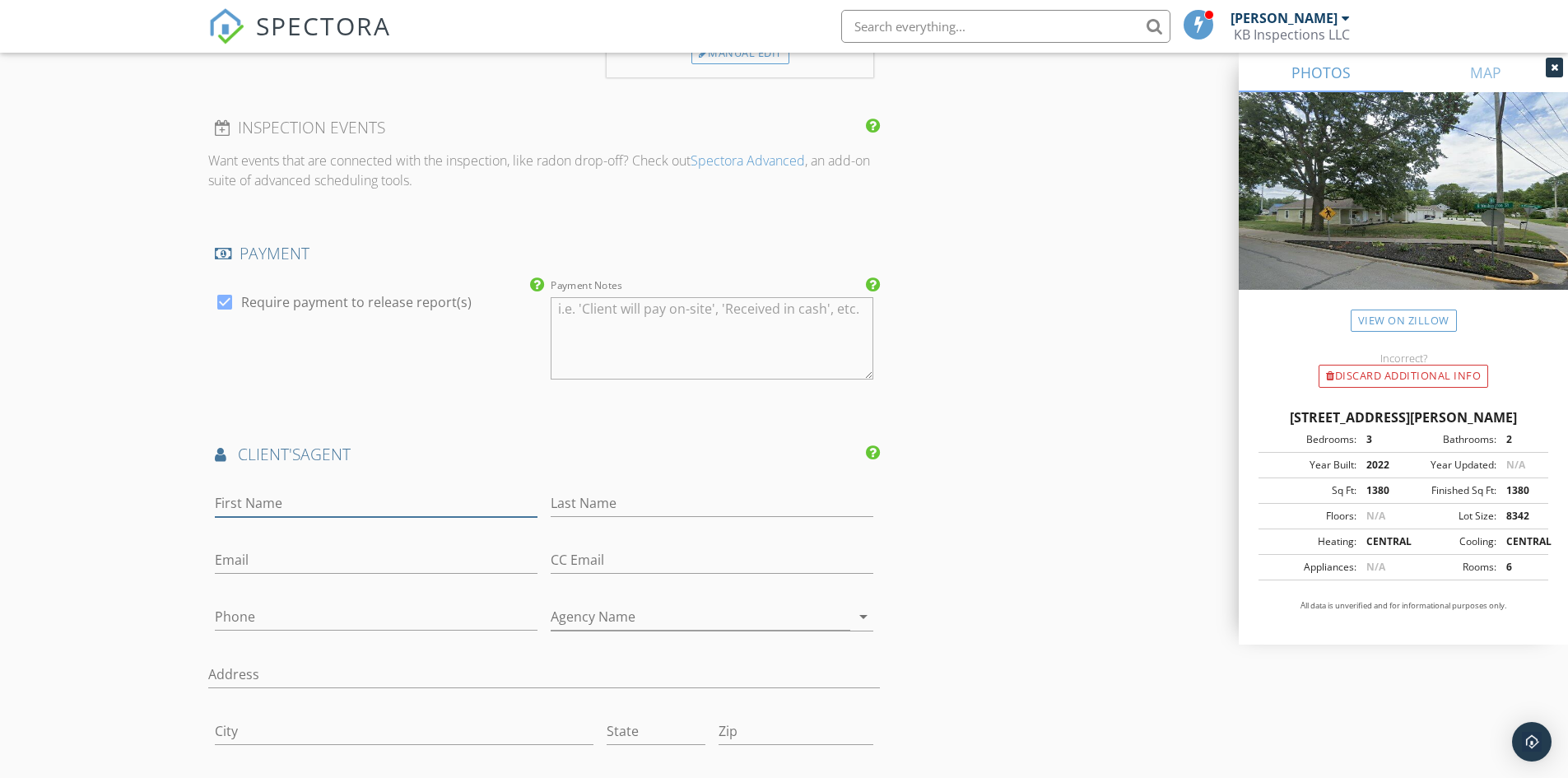
click at [249, 502] on input "First Name" at bounding box center [376, 503] width 322 height 27
type input "Chris"
type input "Bradford"
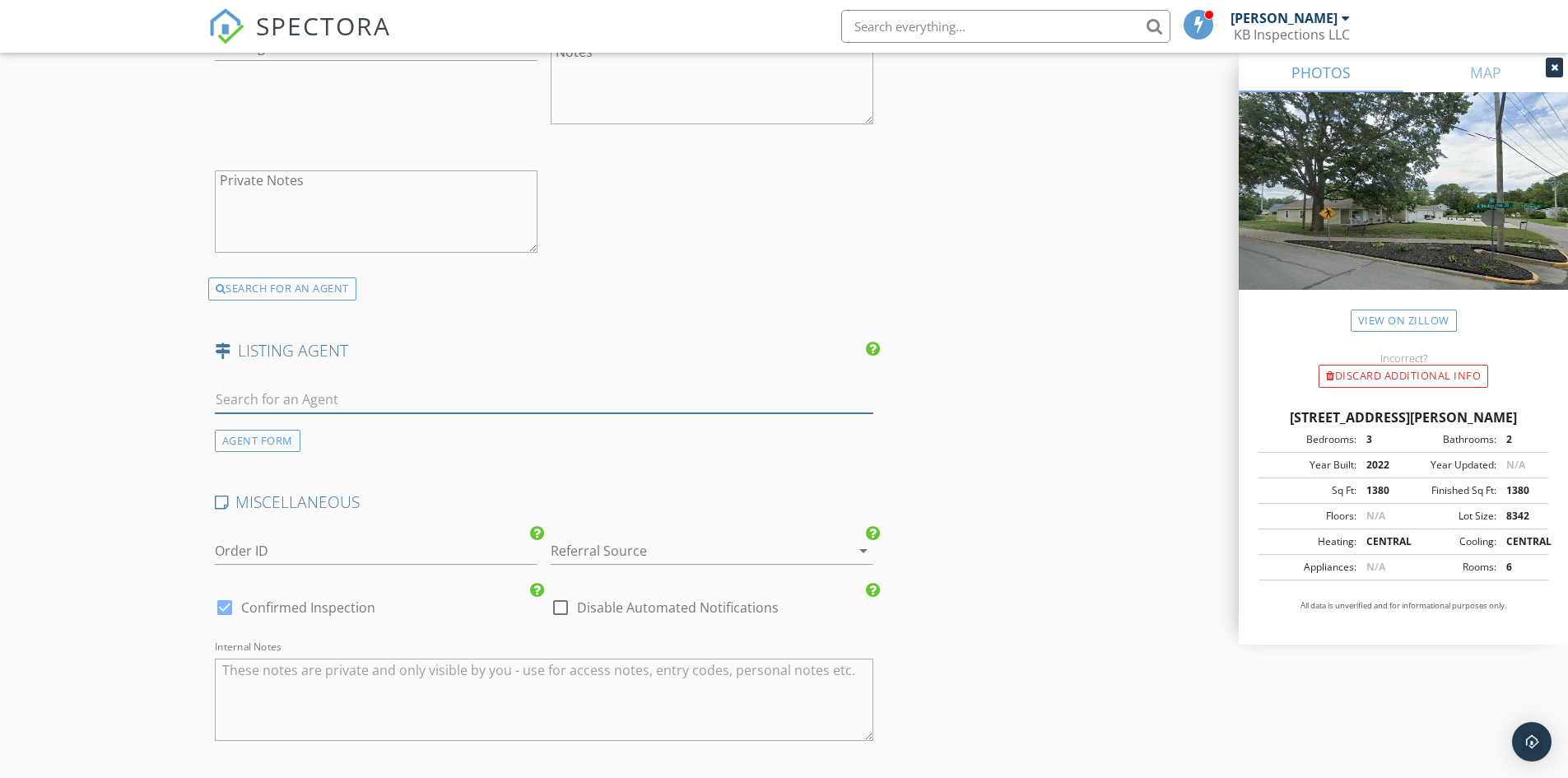
scroll to position [2474, 0]
click at [295, 402] on input "text" at bounding box center [545, 399] width 659 height 27
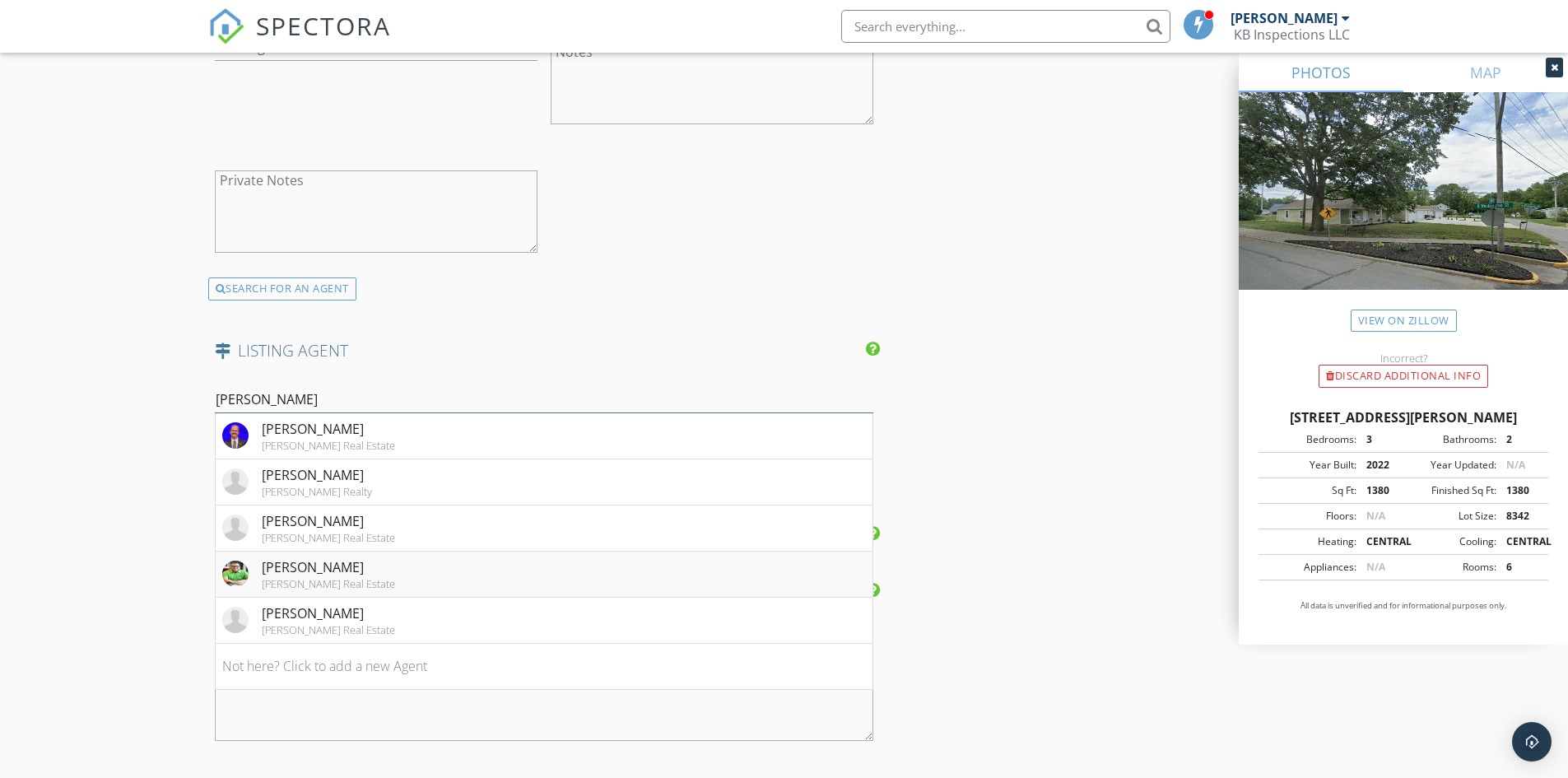
type input "John"
click at [303, 569] on div "John Townsend" at bounding box center [329, 567] width 134 height 20
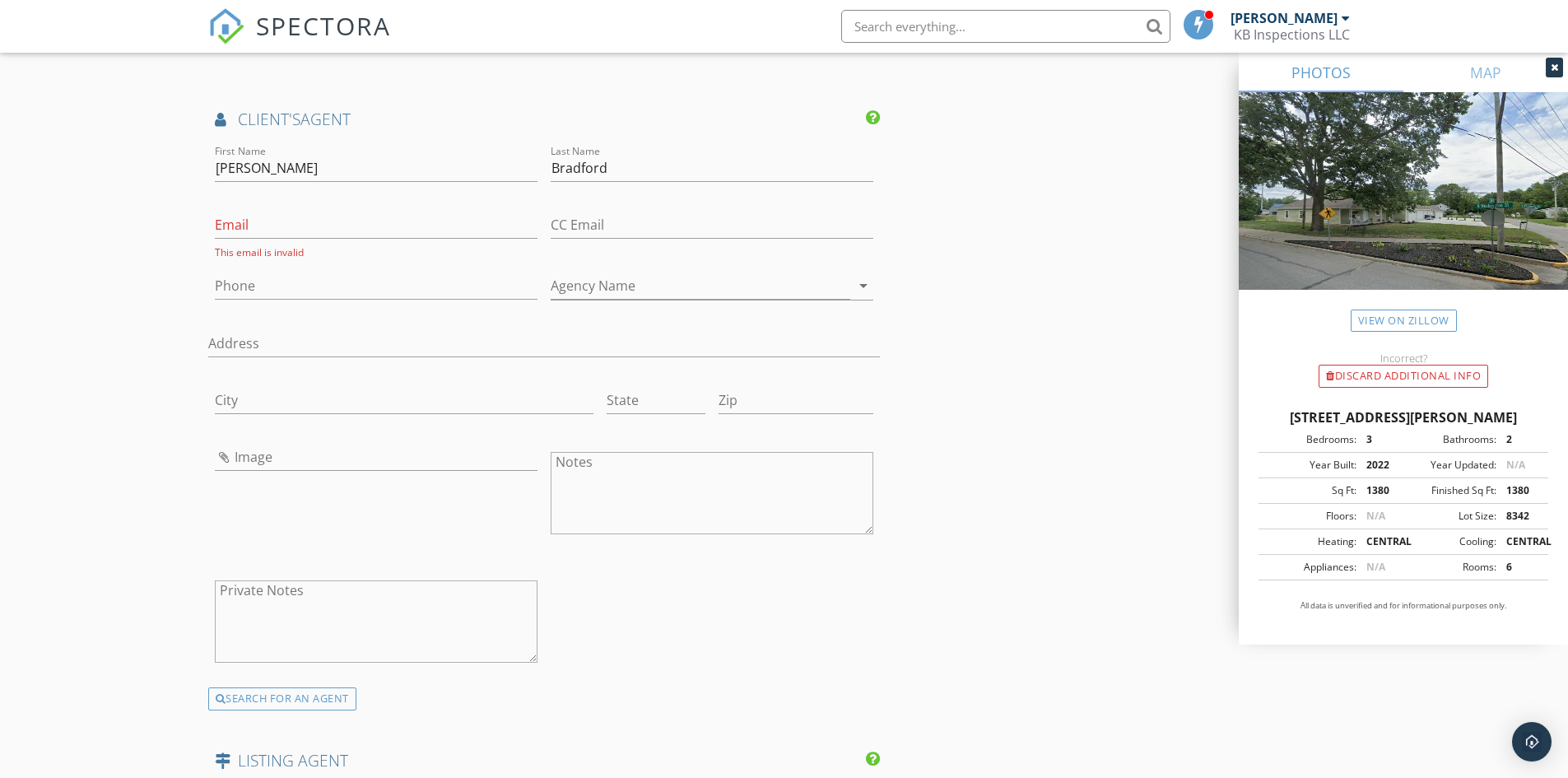
scroll to position [2062, 0]
click at [222, 222] on input "Email" at bounding box center [376, 227] width 322 height 27
type input "chris@realbradford.com"
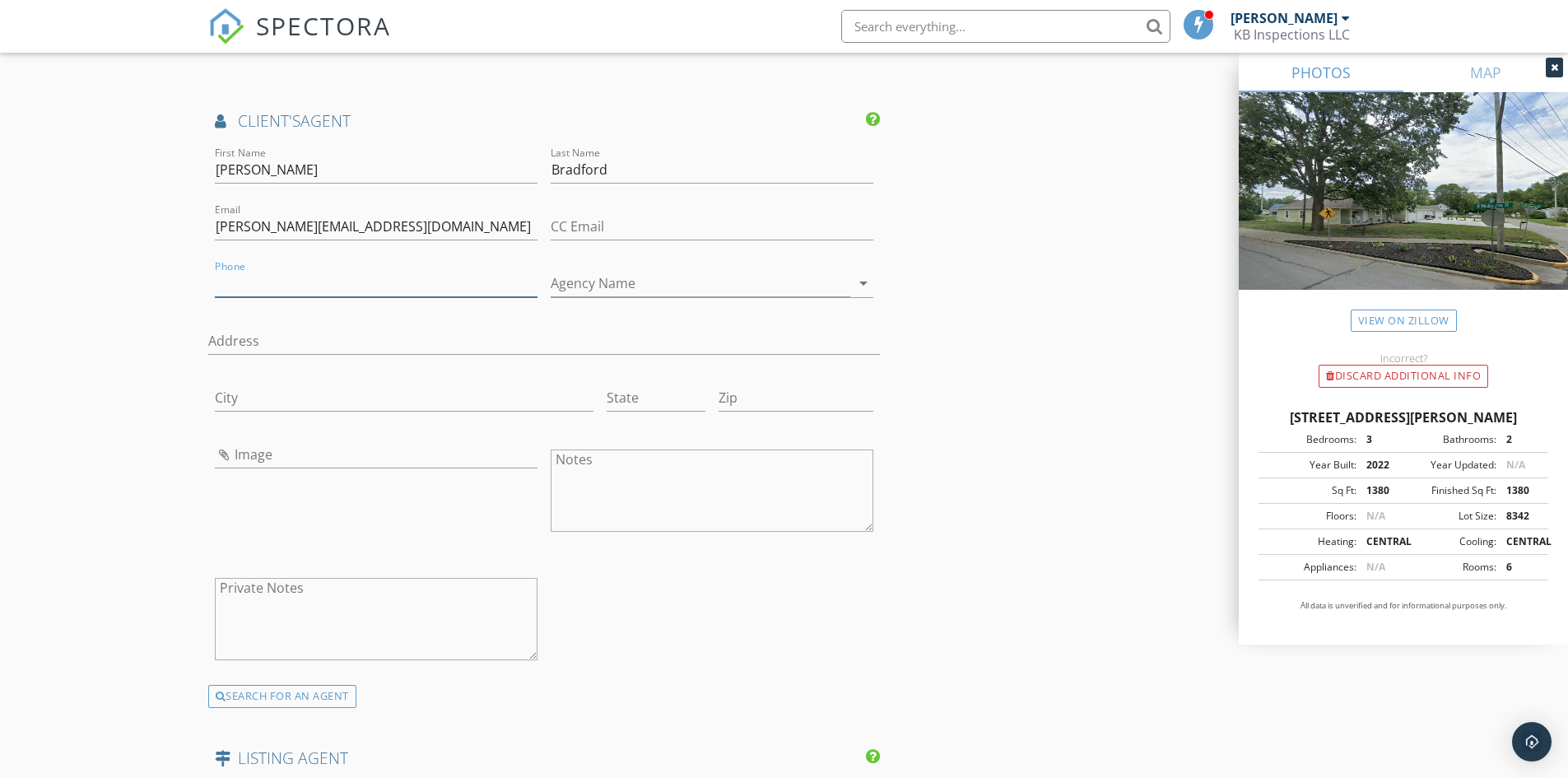
click at [224, 281] on input "Phone" at bounding box center [376, 284] width 322 height 27
paste input "765-714-2550"
type input "765-714-2550"
click at [345, 346] on input "Address" at bounding box center [545, 342] width 672 height 27
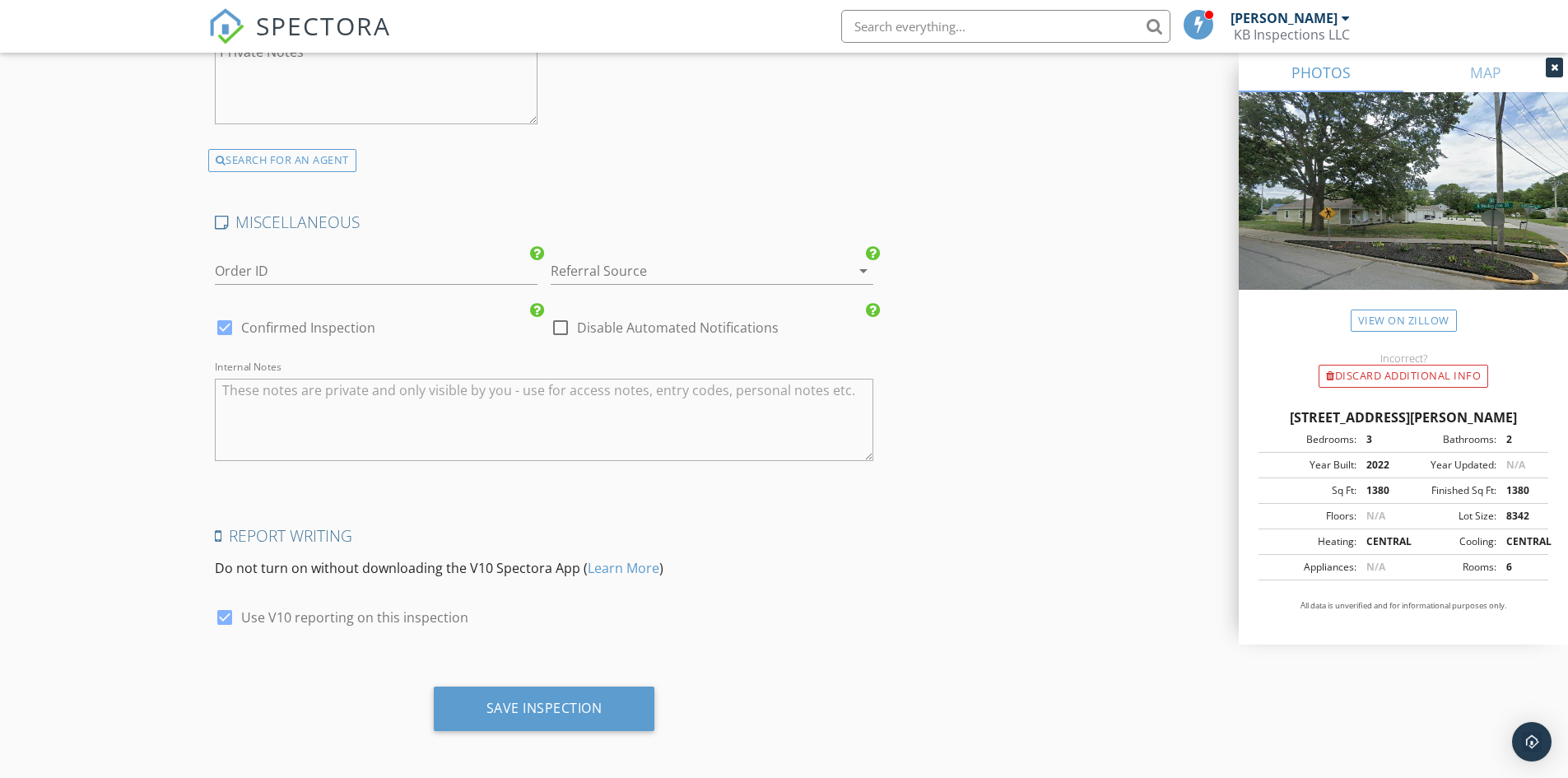
scroll to position [3126, 0]
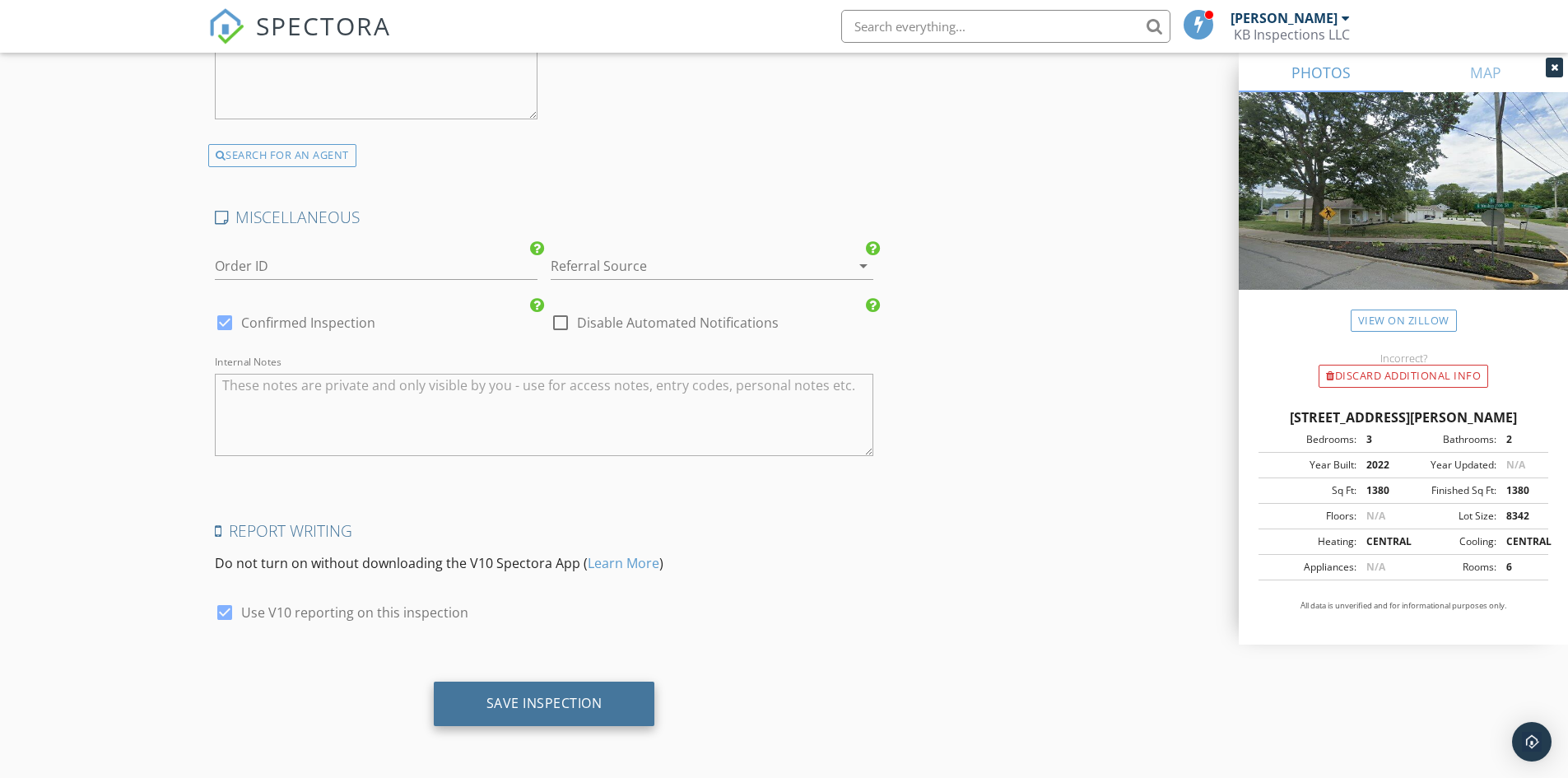
click at [535, 708] on div "Save Inspection" at bounding box center [544, 703] width 116 height 16
